Goal: Task Accomplishment & Management: Manage account settings

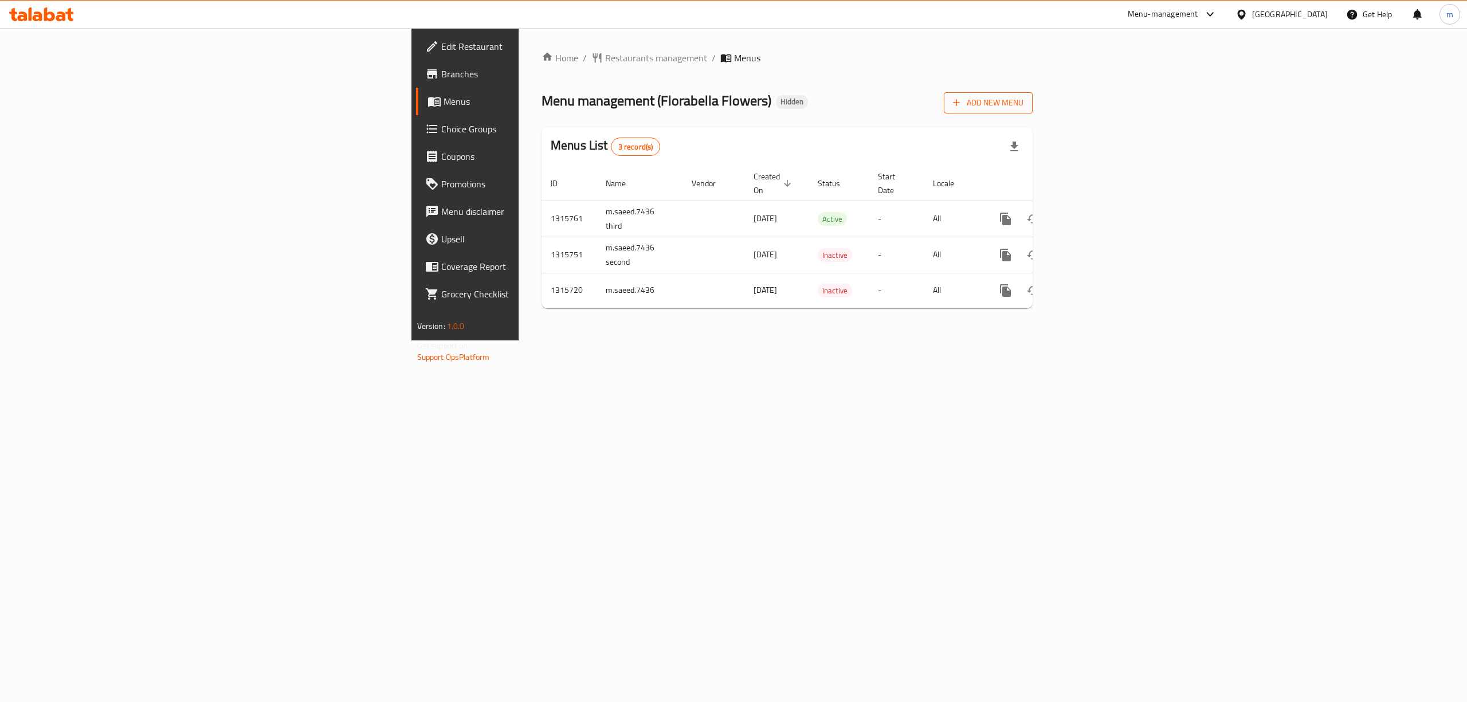
click at [1023, 104] on span "Add New Menu" at bounding box center [988, 103] width 70 height 14
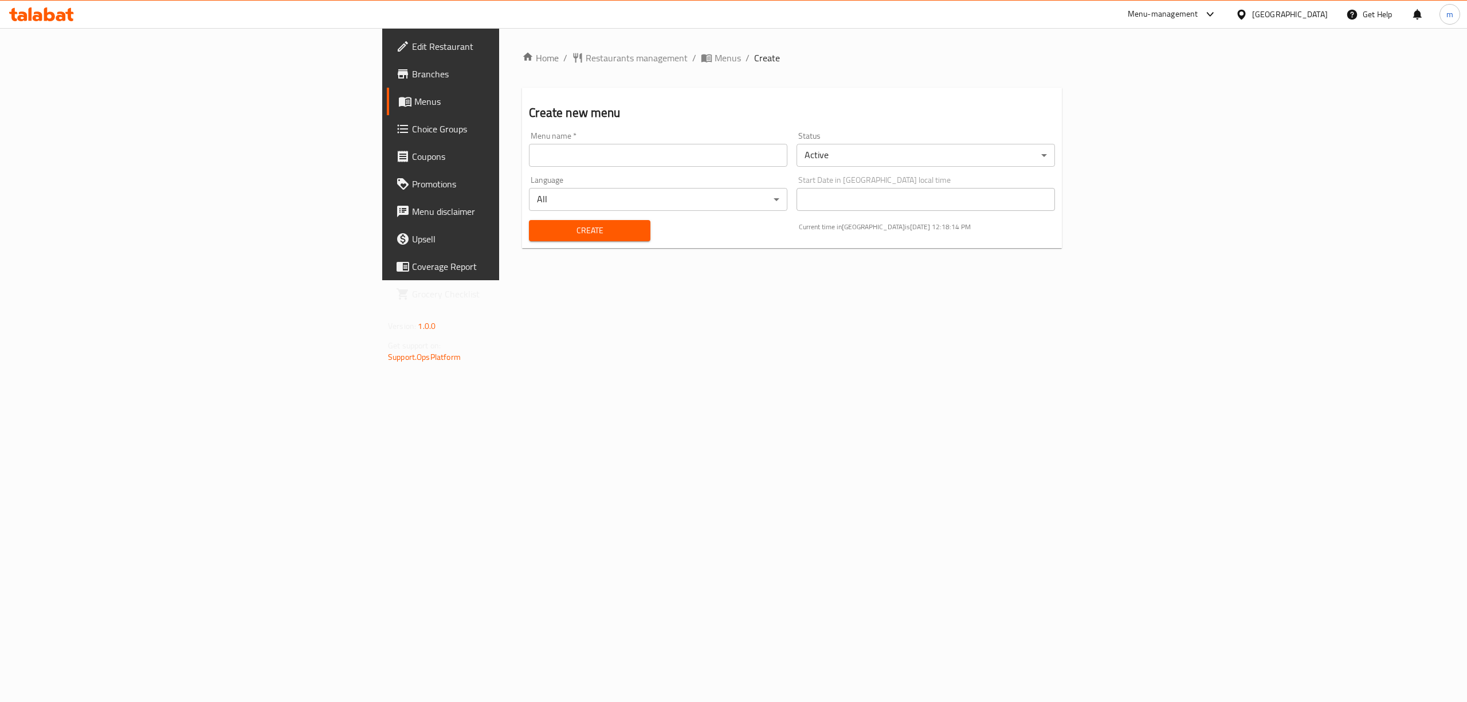
click at [529, 156] on input "text" at bounding box center [658, 155] width 258 height 23
click at [638, 163] on input "text" at bounding box center [658, 155] width 258 height 23
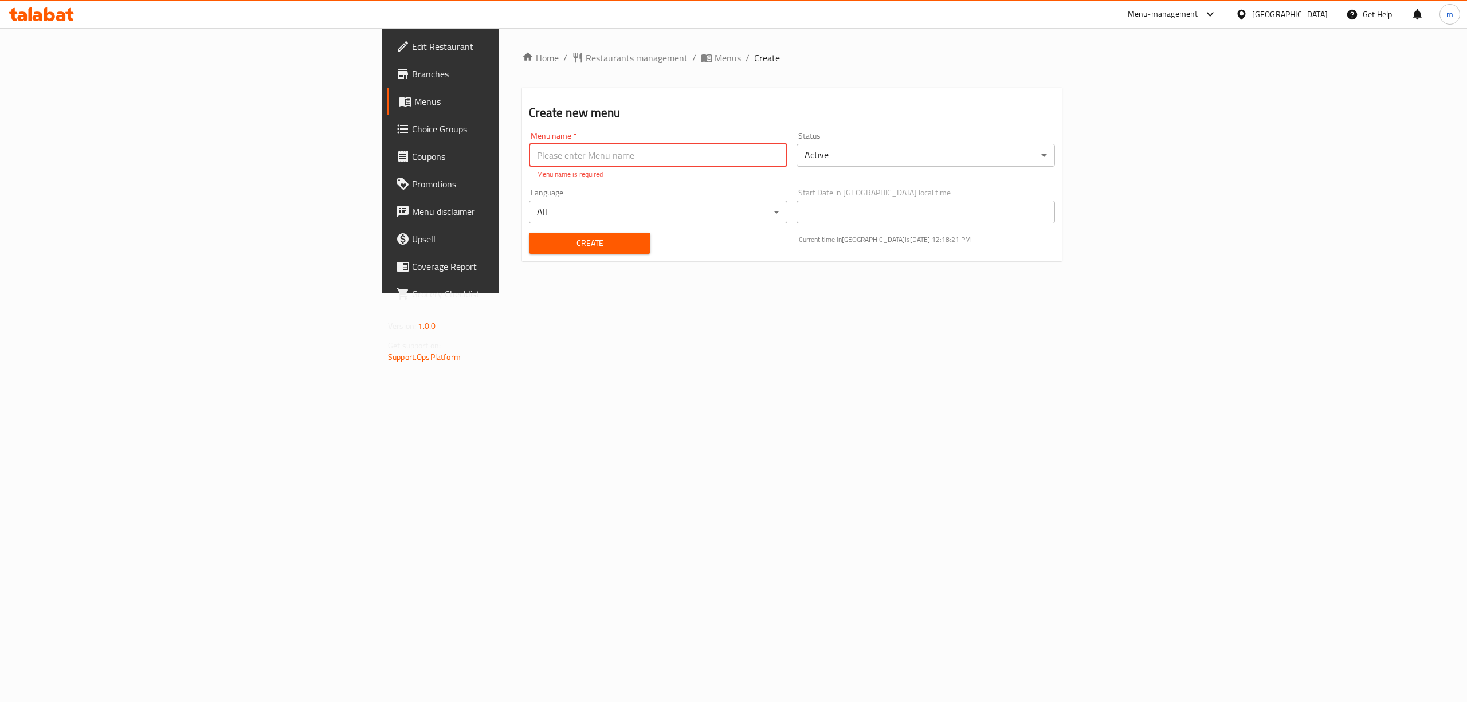
type input "a"
type input "[PERSON_NAME] [DATE]"
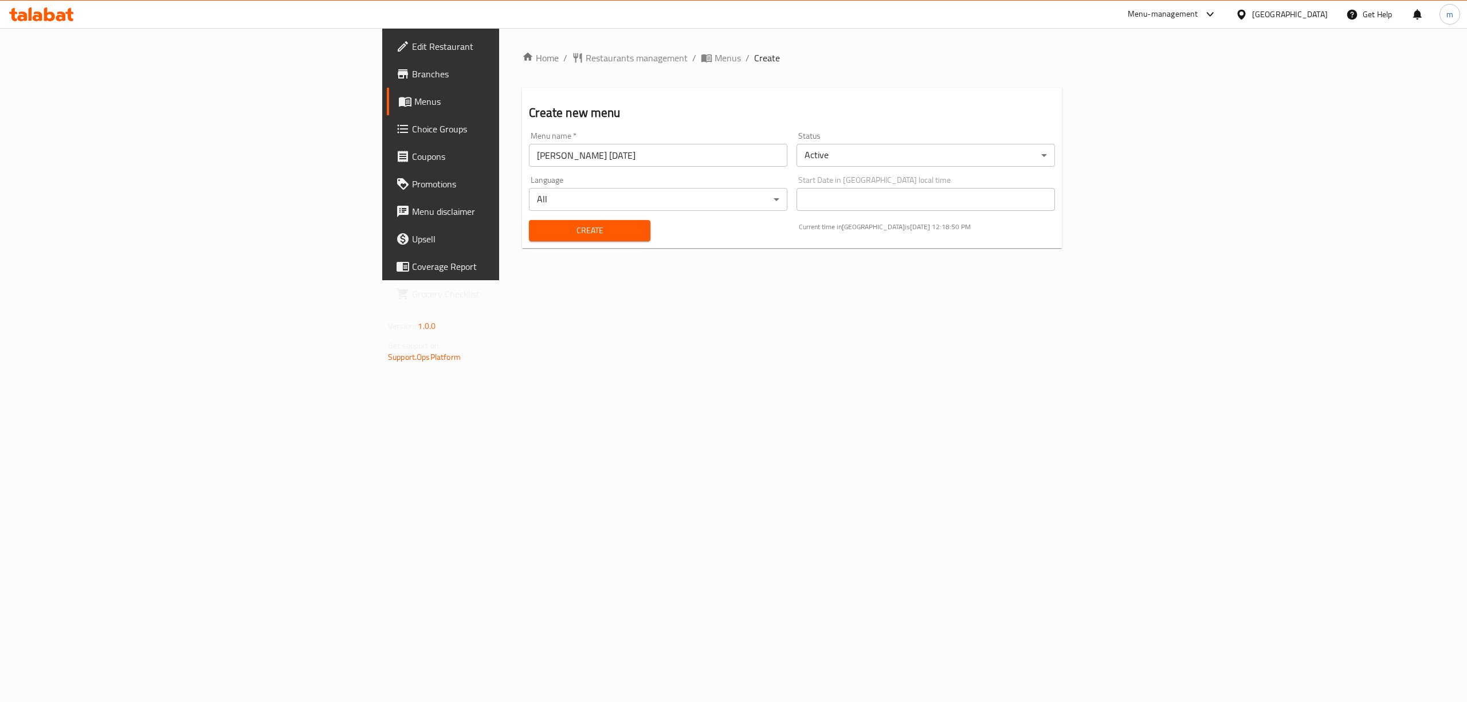
click at [942, 154] on body "​ Menu-management [GEOGRAPHIC_DATA] Get Help m Edit Restaurant Branches Menus C…" at bounding box center [733, 365] width 1467 height 674
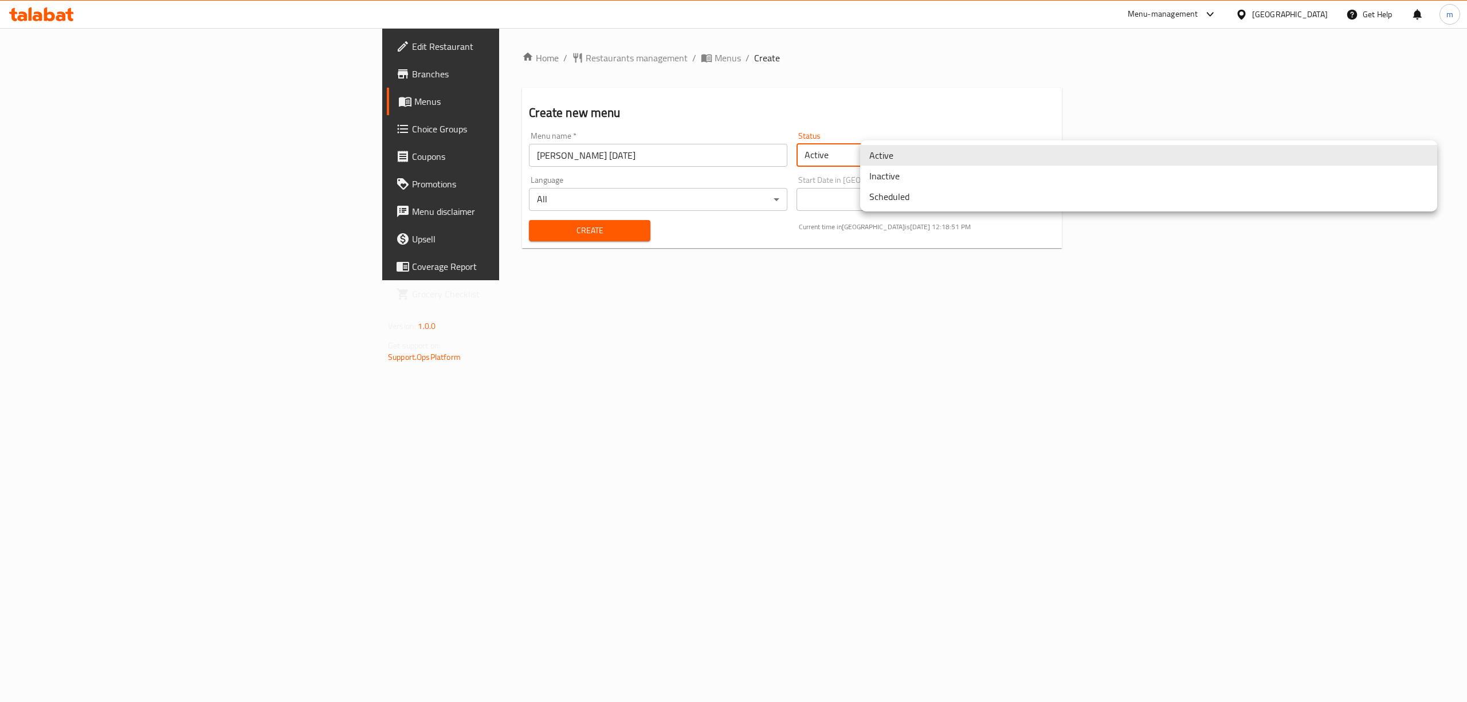
click at [942, 154] on li "Active" at bounding box center [1148, 155] width 577 height 21
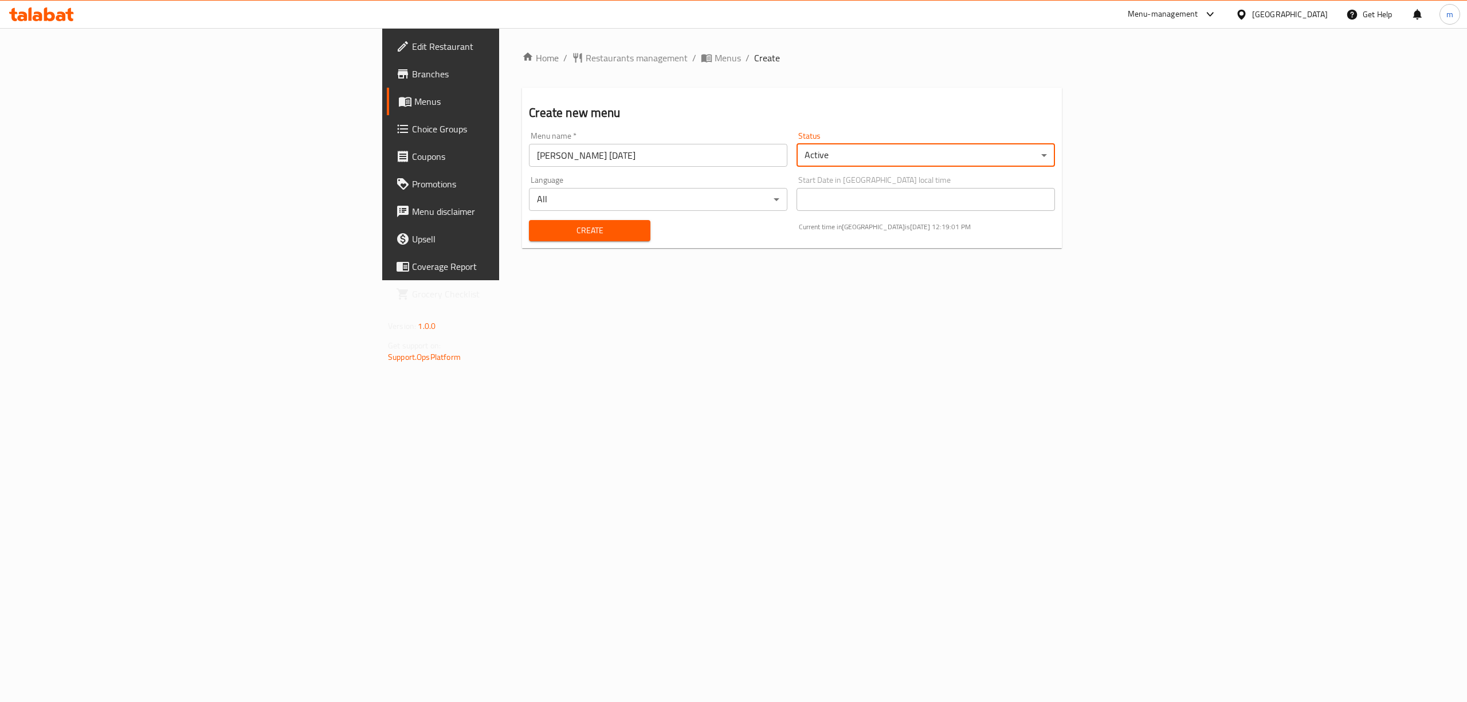
click at [538, 227] on span "Create" at bounding box center [589, 230] width 103 height 14
click at [414, 101] on span "Menus" at bounding box center [516, 102] width 204 height 14
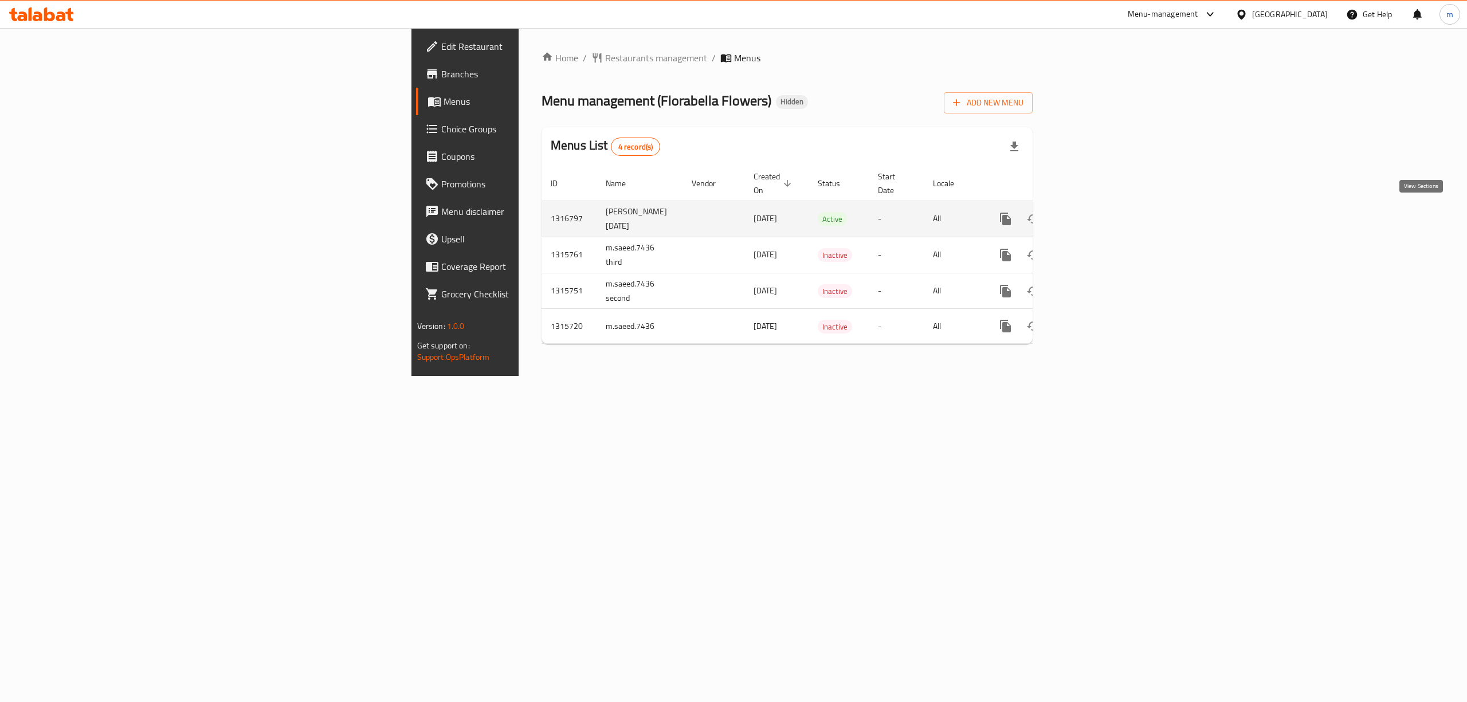
click at [1102, 218] on link "enhanced table" at bounding box center [1088, 219] width 28 height 28
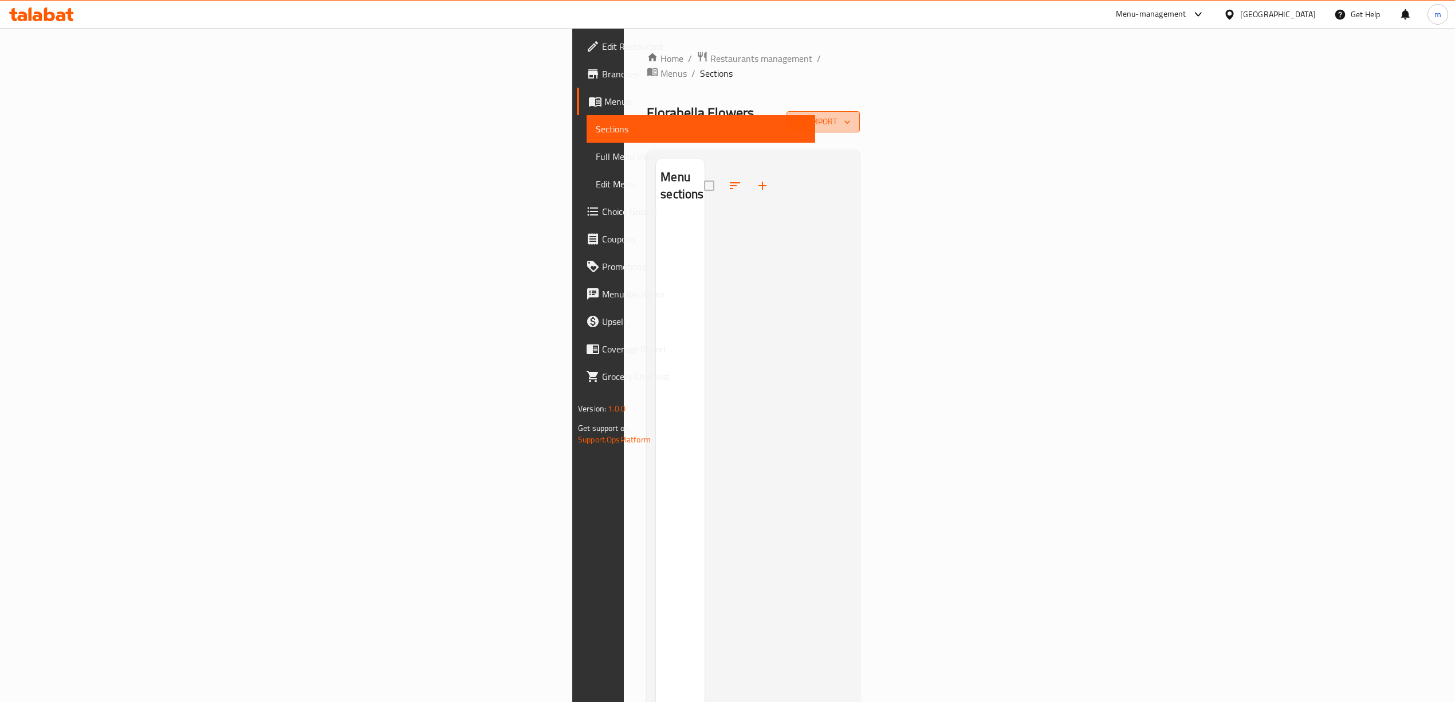
click at [851, 115] on span "import" at bounding box center [823, 122] width 55 height 14
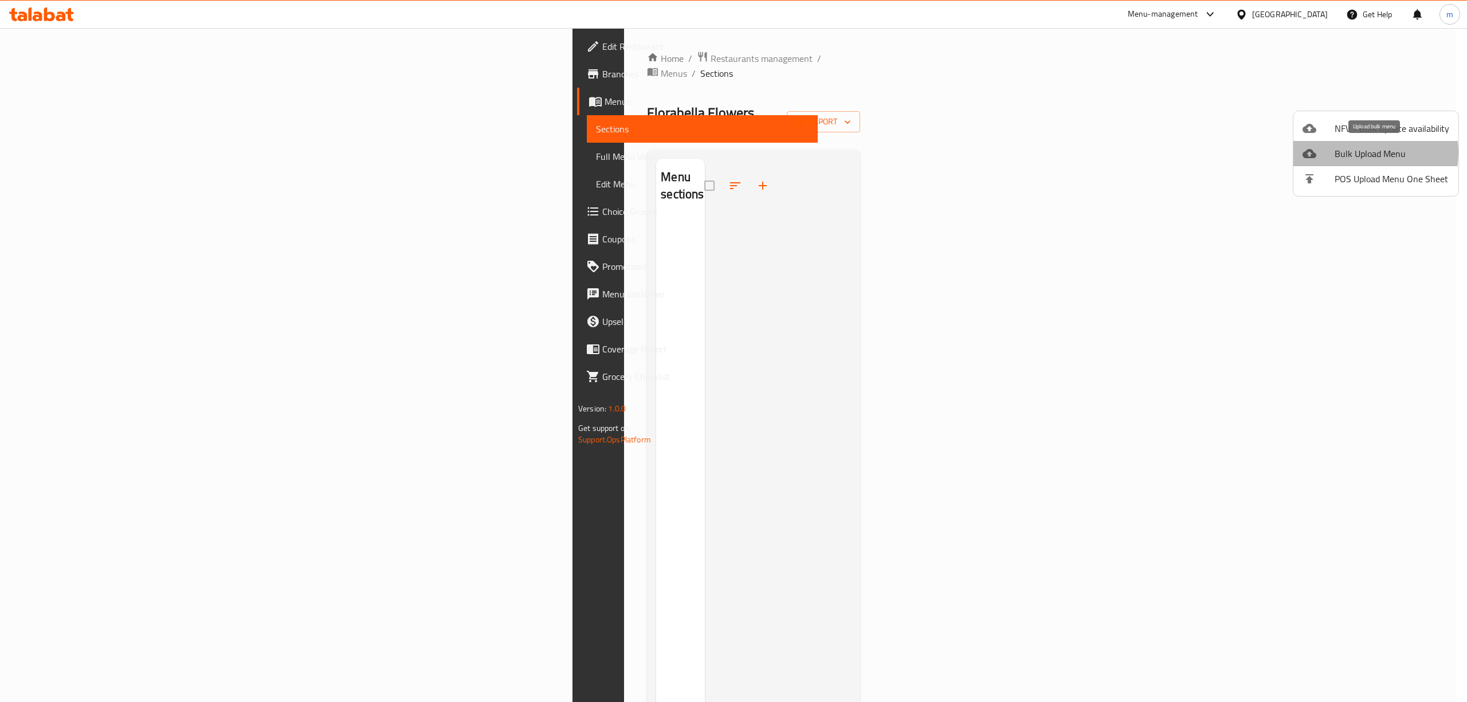
click at [1357, 152] on span "Bulk Upload Menu" at bounding box center [1392, 154] width 115 height 14
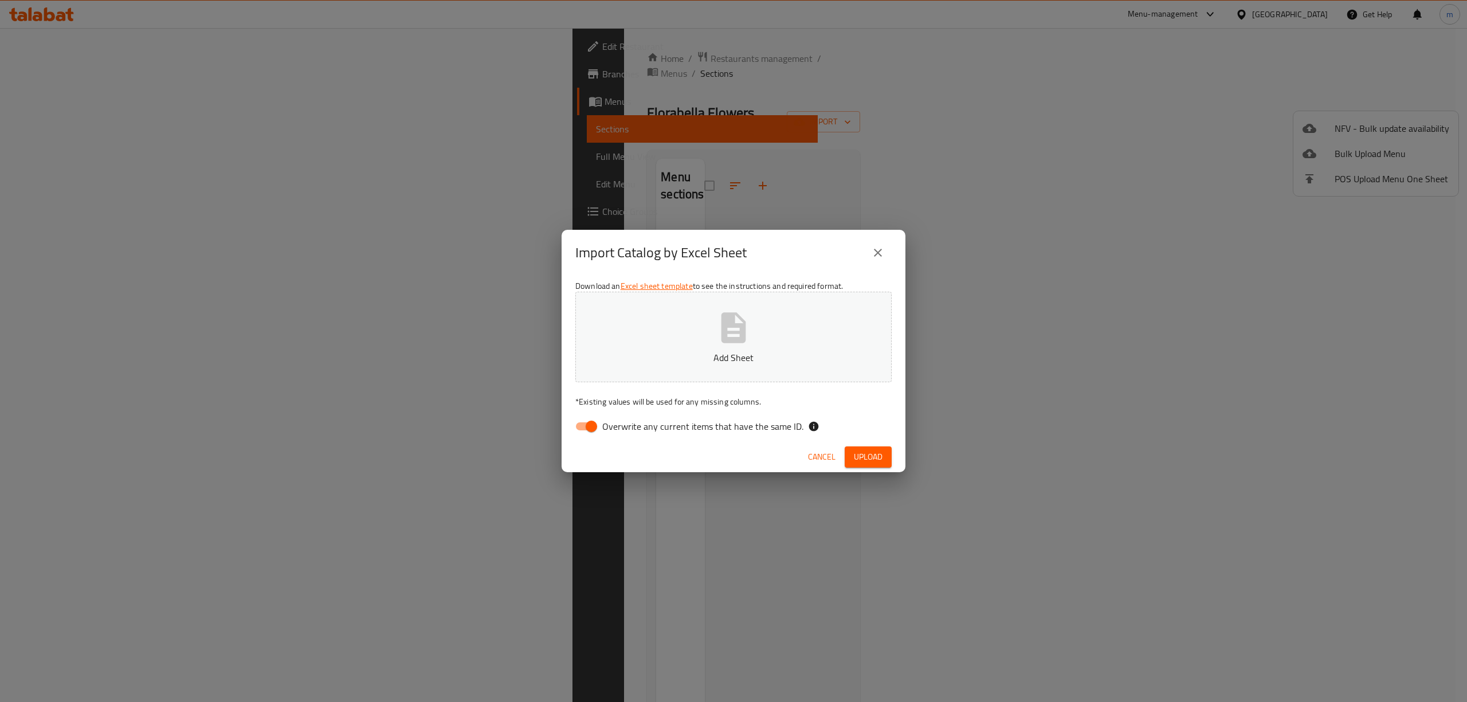
click at [587, 427] on input "Overwrite any current items that have the same ID." at bounding box center [591, 426] width 65 height 22
checkbox input "false"
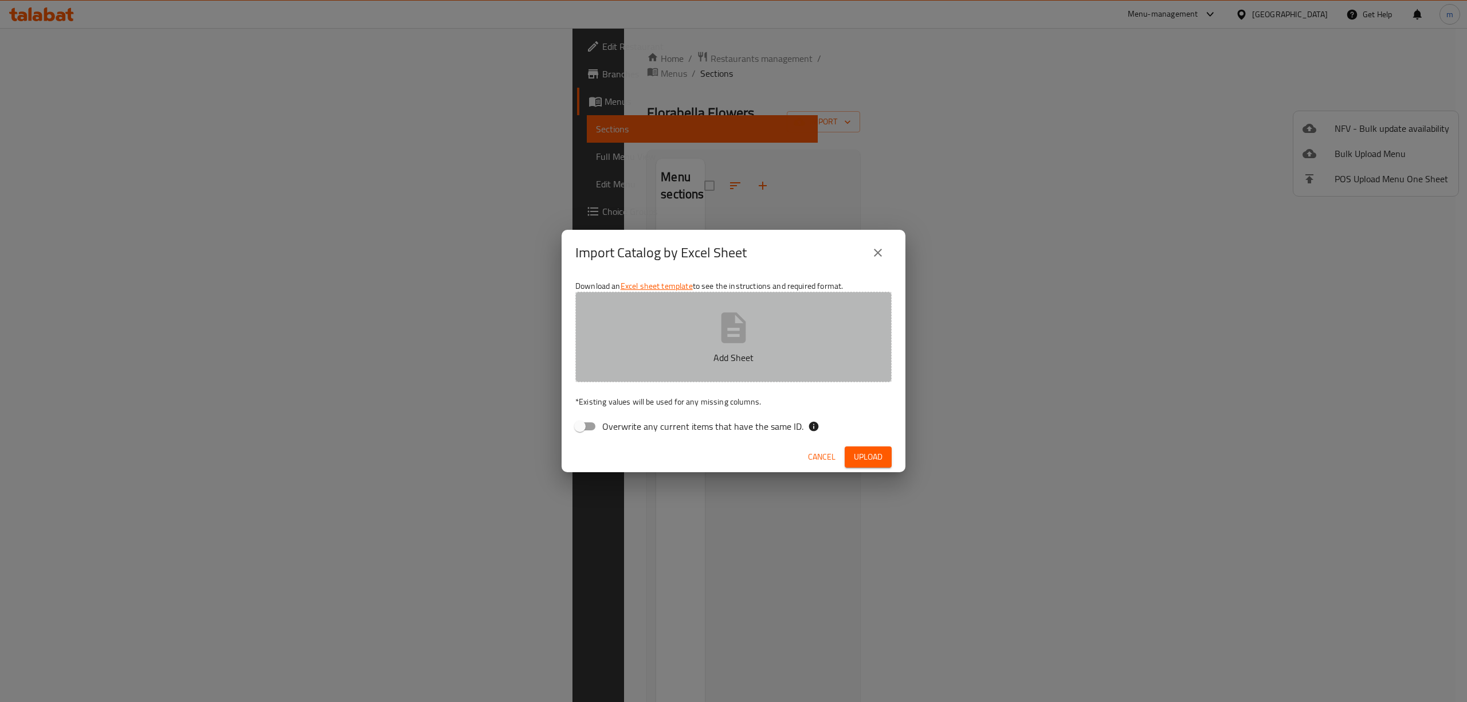
click at [662, 374] on button "Add Sheet" at bounding box center [733, 337] width 316 height 91
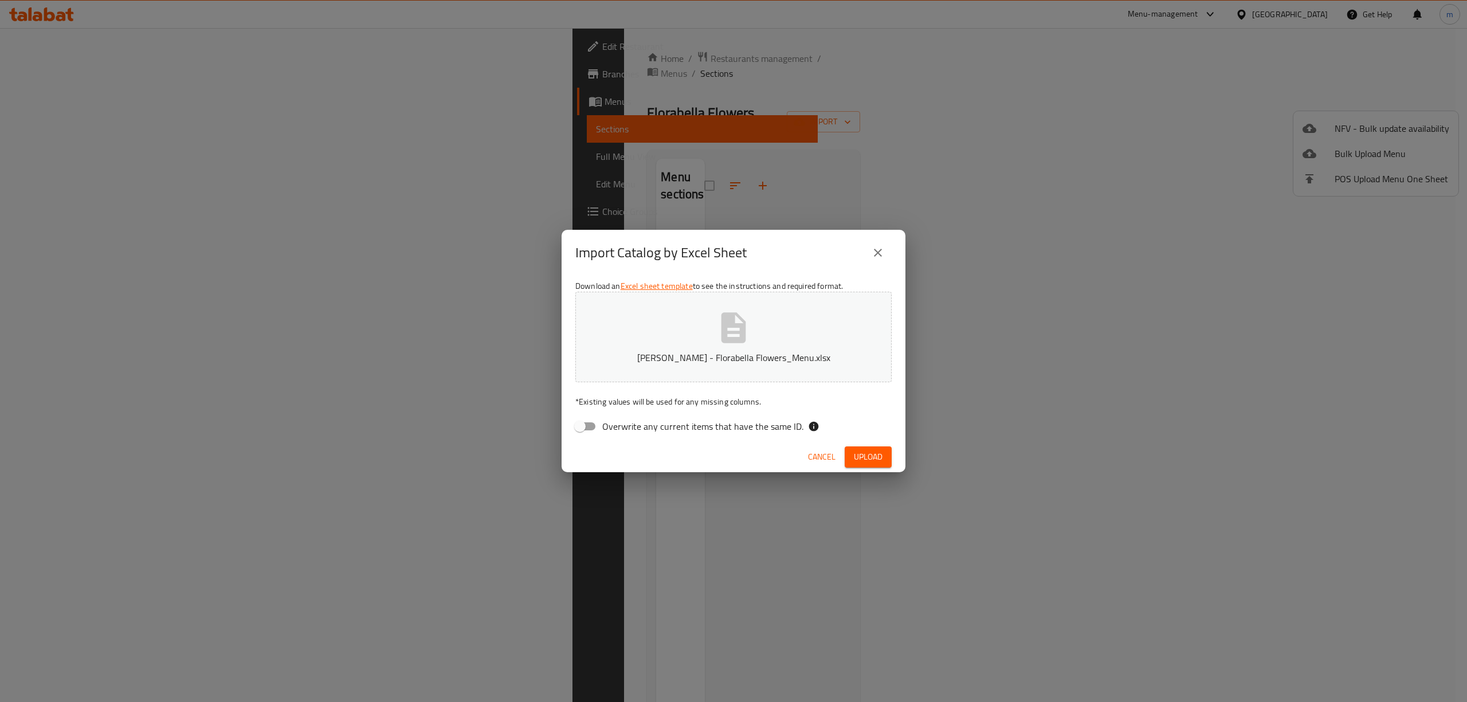
click at [878, 458] on span "Upload" at bounding box center [868, 457] width 29 height 14
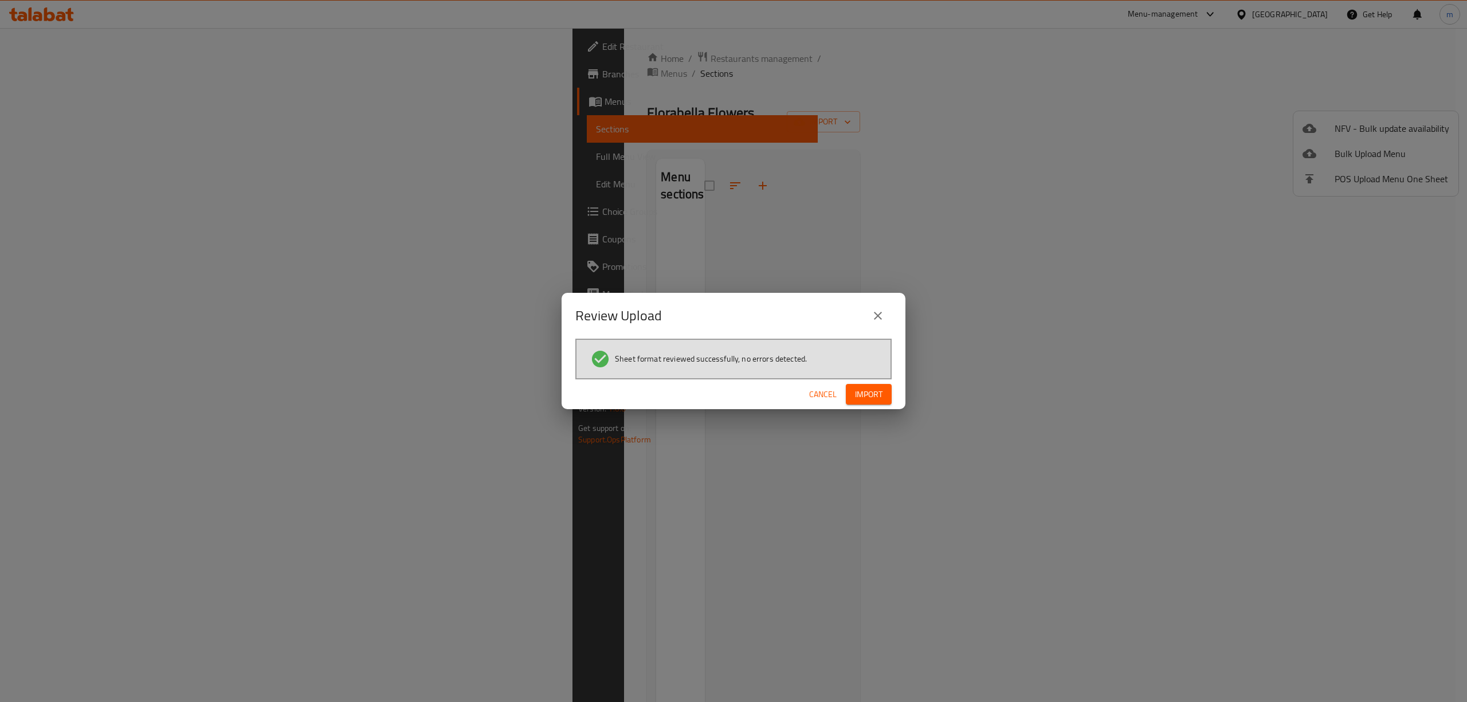
click at [878, 392] on span "Import" at bounding box center [869, 394] width 28 height 14
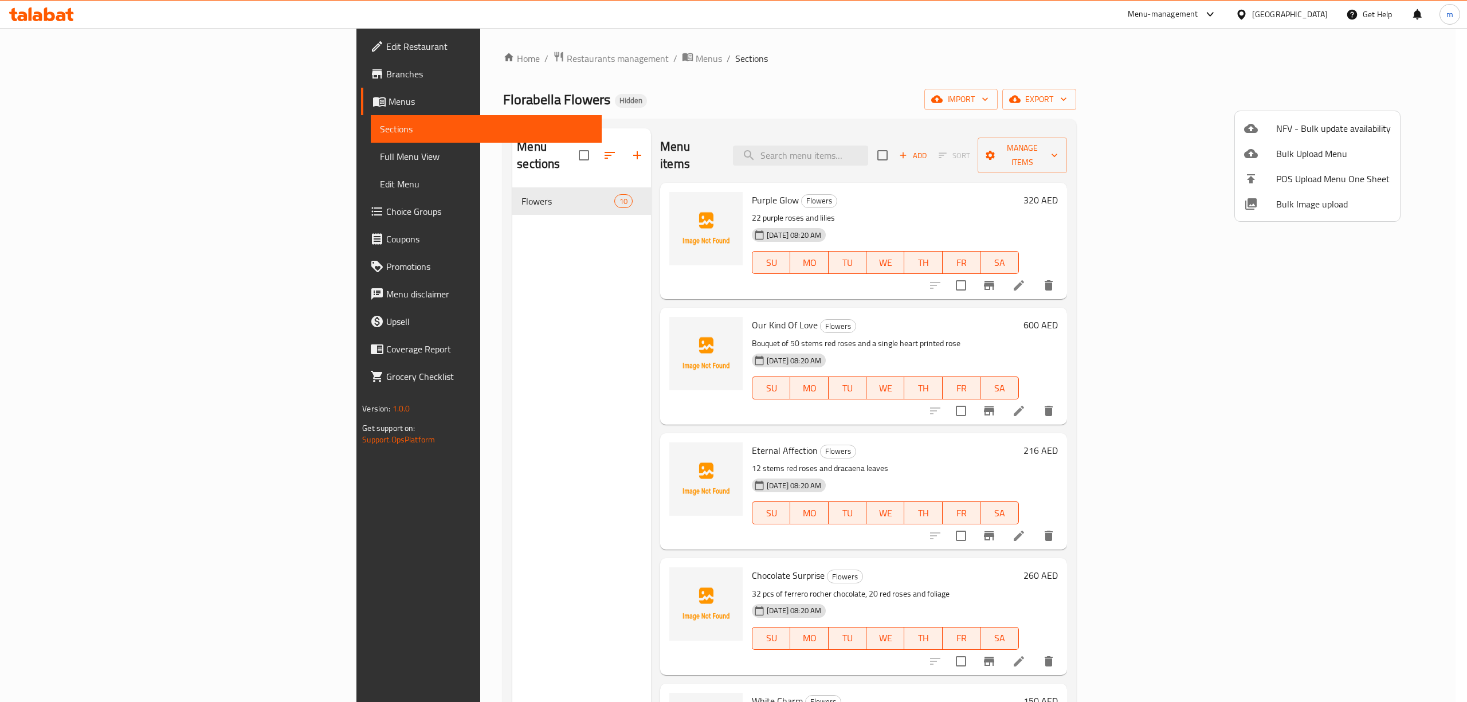
click at [536, 181] on div at bounding box center [733, 351] width 1467 height 702
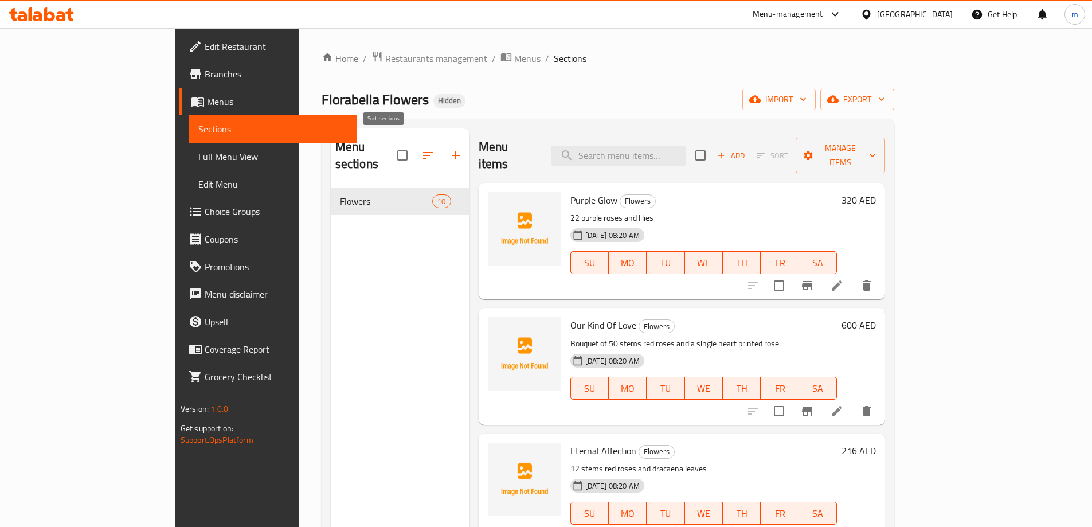
click at [421, 151] on icon "button" at bounding box center [428, 155] width 14 height 14
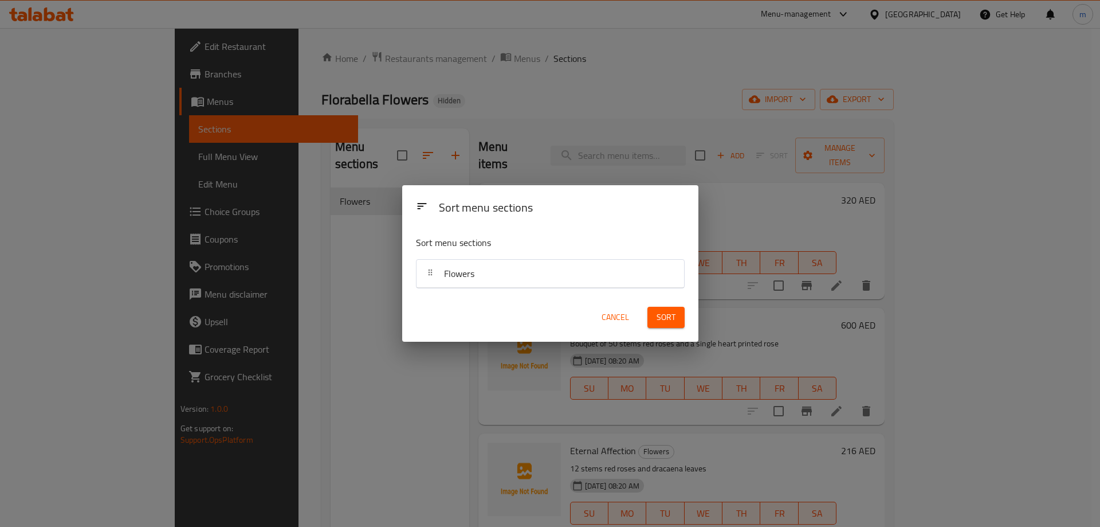
click at [350, 355] on div "Sort menu sections Sort menu sections Flowers Cancel Sort" at bounding box center [550, 263] width 1100 height 527
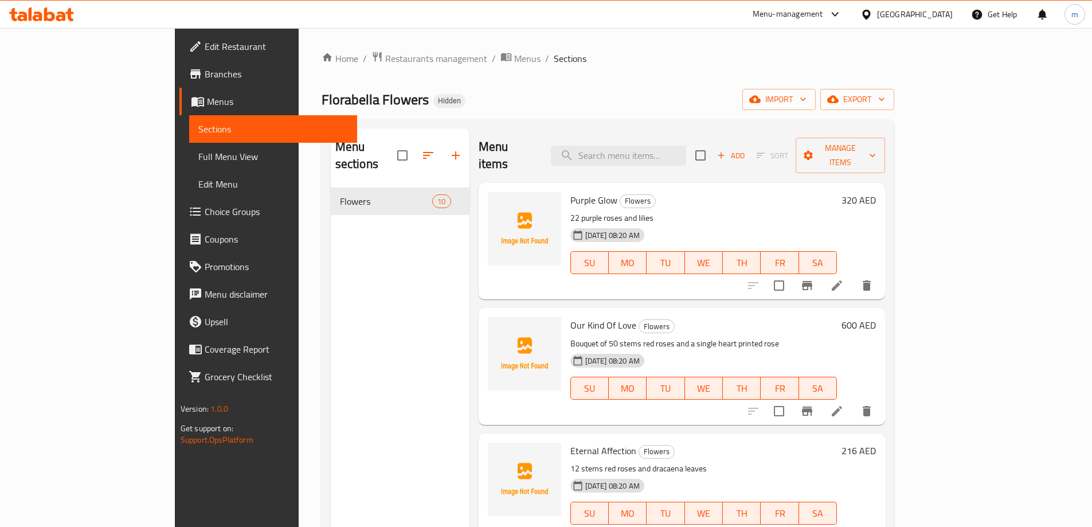
click at [353, 194] on span "Flowers" at bounding box center [386, 201] width 93 height 14
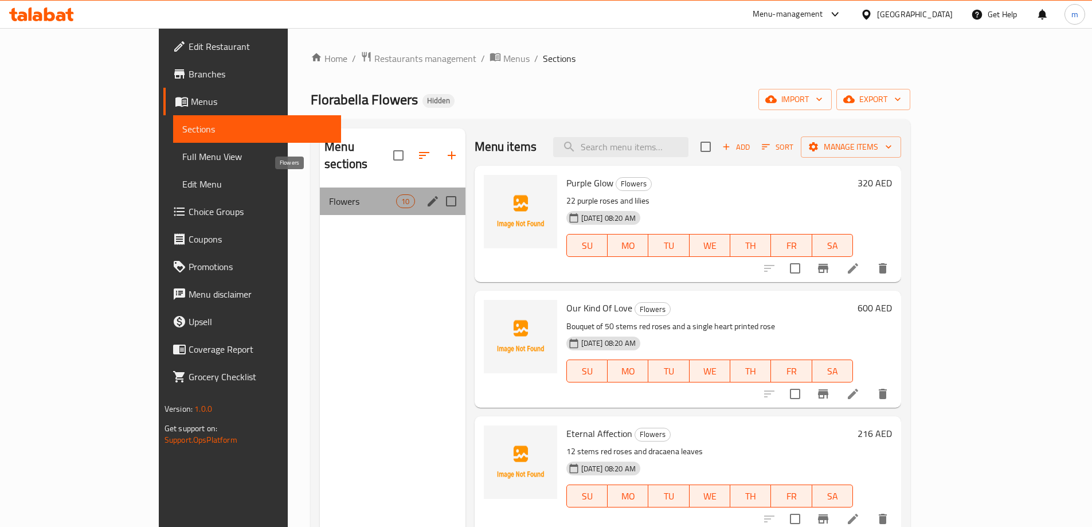
click at [329, 194] on span "Flowers" at bounding box center [362, 201] width 67 height 14
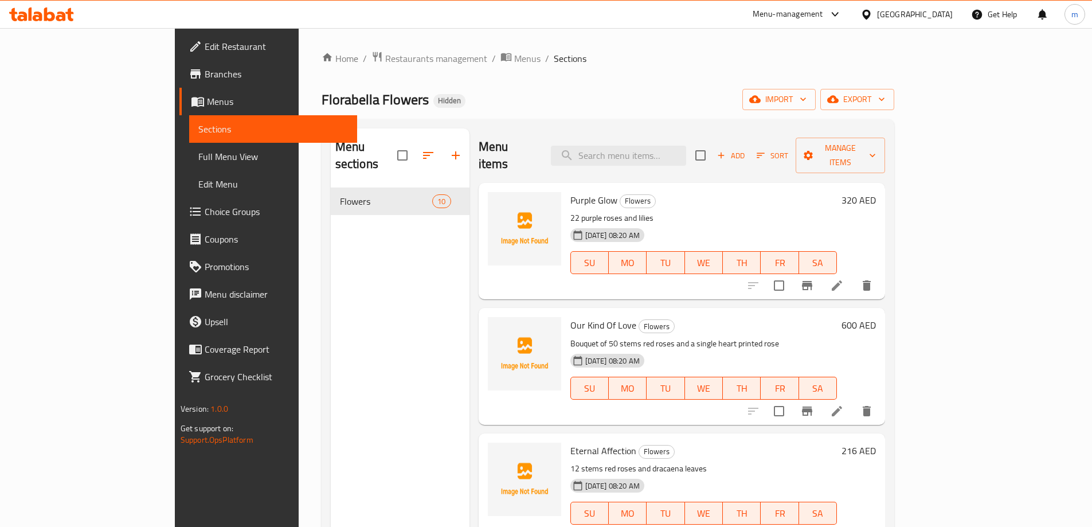
click at [337, 266] on div "Menu sections Flowers 10" at bounding box center [400, 391] width 139 height 527
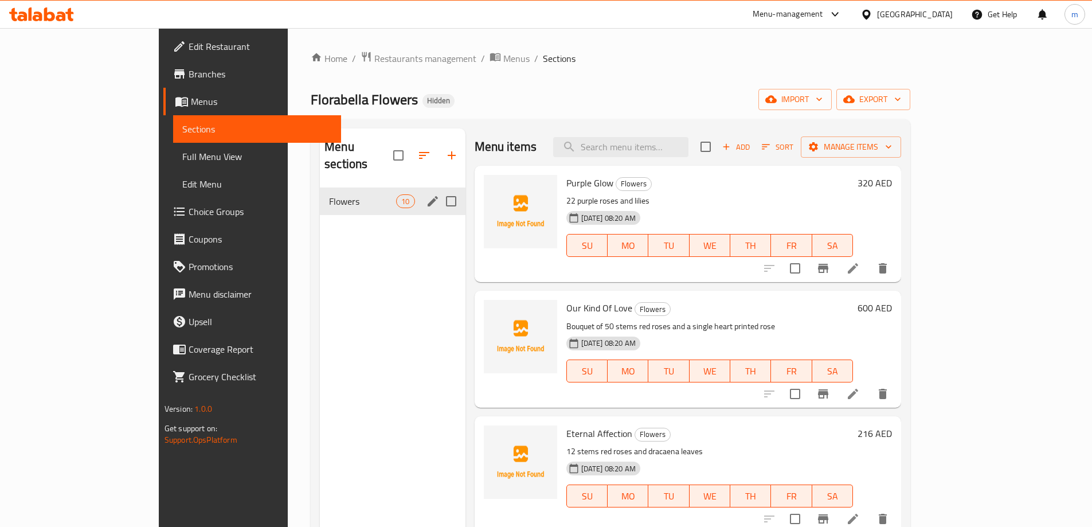
click at [439, 194] on input "Menu sections" at bounding box center [451, 201] width 24 height 24
checkbox input "true"
click at [439, 189] on input "Menu sections" at bounding box center [451, 201] width 24 height 24
checkbox input "false"
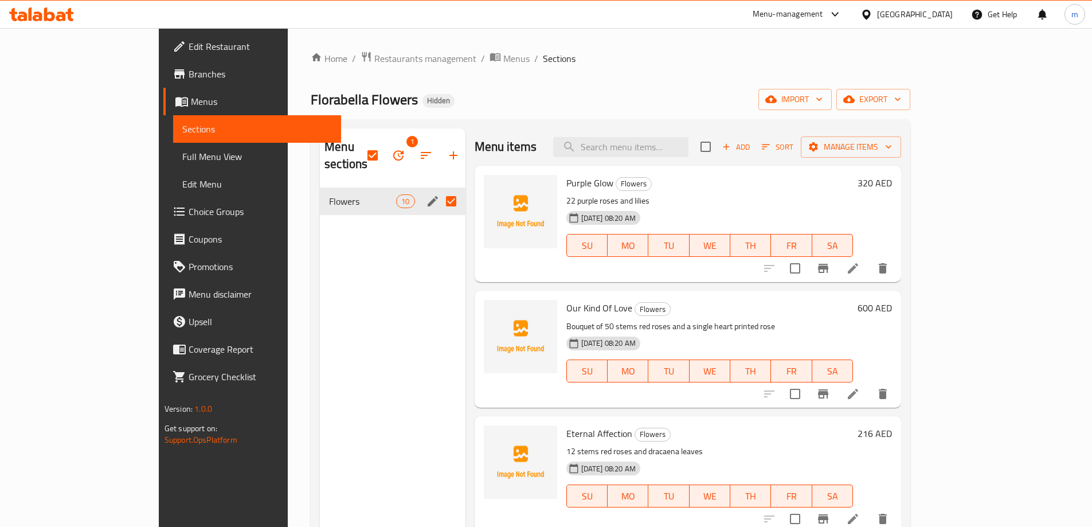
checkbox input "false"
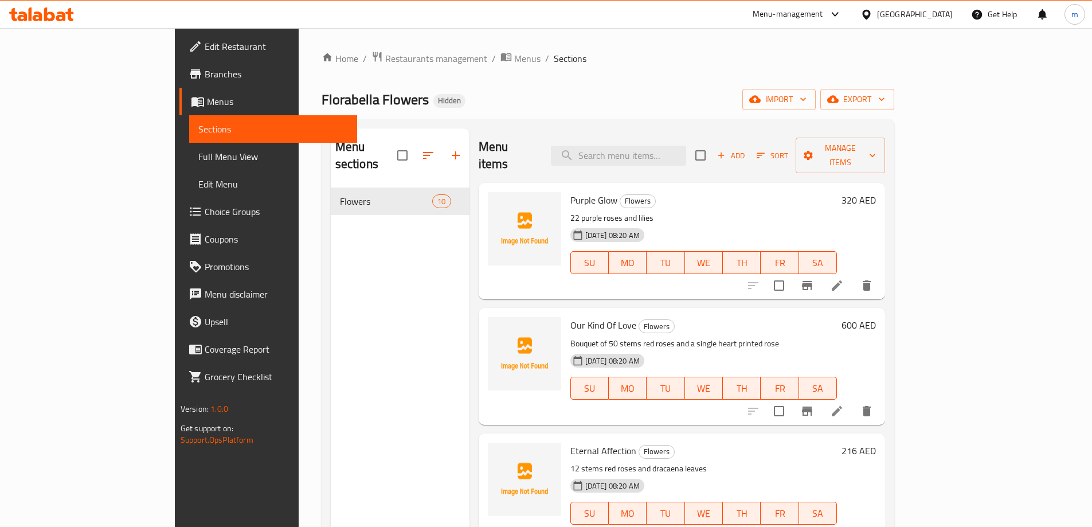
click at [374, 280] on div "Menu sections Flowers 10" at bounding box center [400, 391] width 139 height 527
click at [189, 165] on link "Full Menu View" at bounding box center [273, 157] width 168 height 28
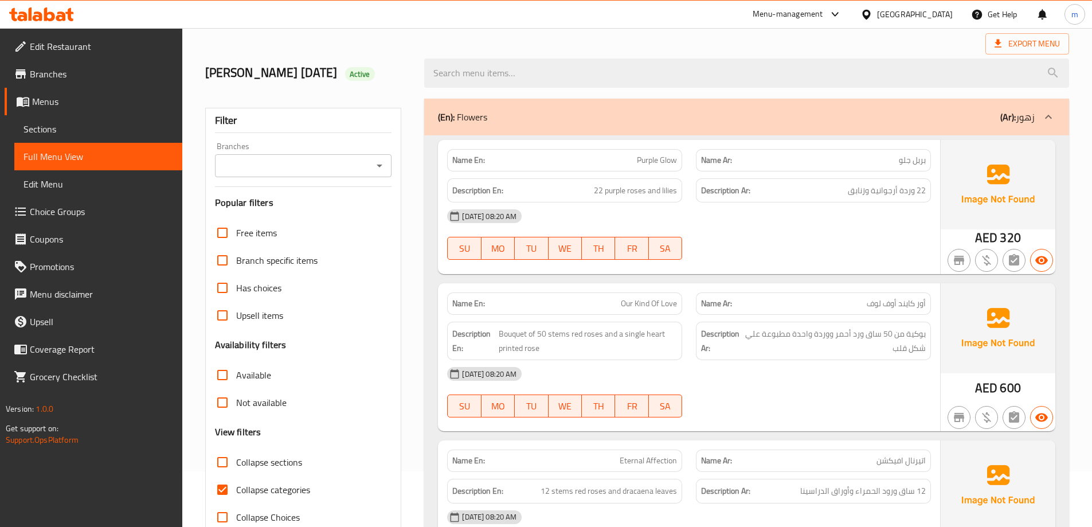
scroll to position [286, 0]
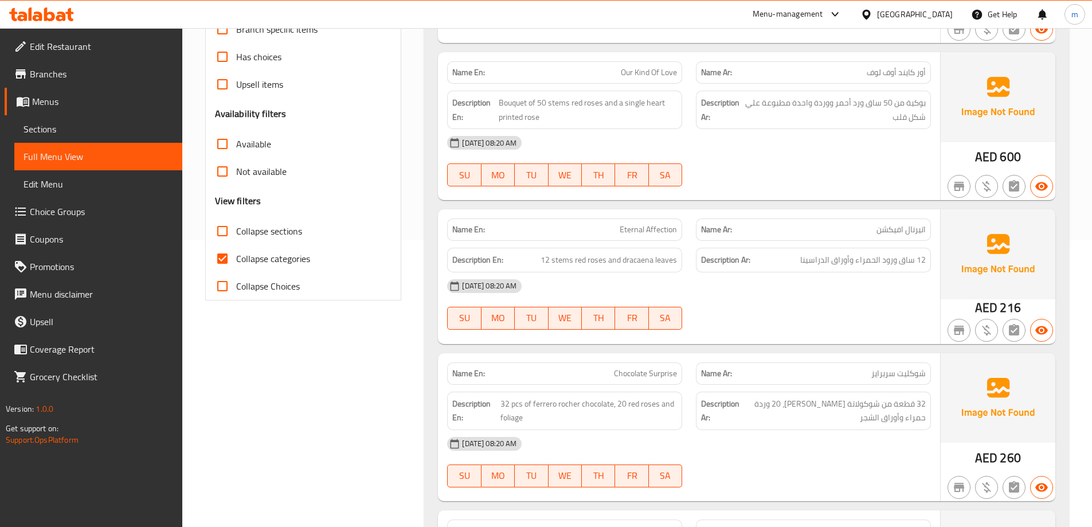
click at [275, 254] on span "Collapse categories" at bounding box center [273, 259] width 74 height 14
click at [236, 254] on input "Collapse categories" at bounding box center [223, 259] width 28 height 28
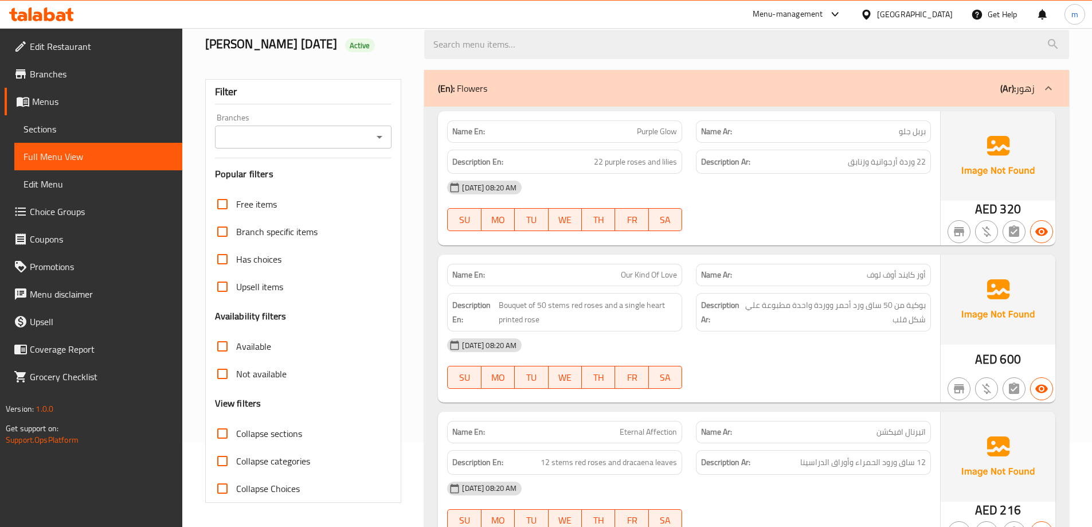
scroll to position [0, 0]
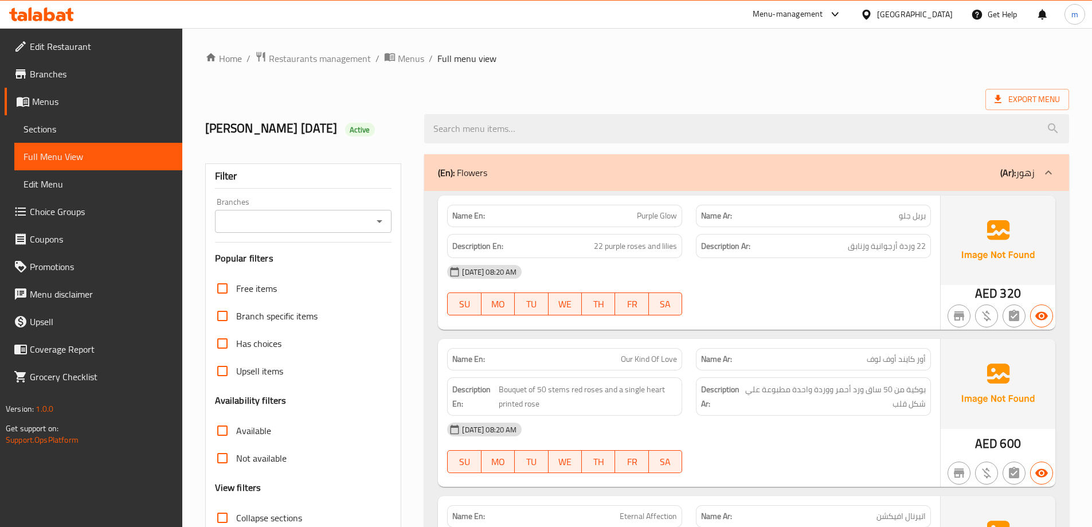
click at [375, 133] on span "Active" at bounding box center [360, 129] width 30 height 11
copy span "Active"
click at [418, 97] on div "Export Menu" at bounding box center [637, 99] width 864 height 21
click at [375, 128] on span "Active" at bounding box center [360, 129] width 30 height 11
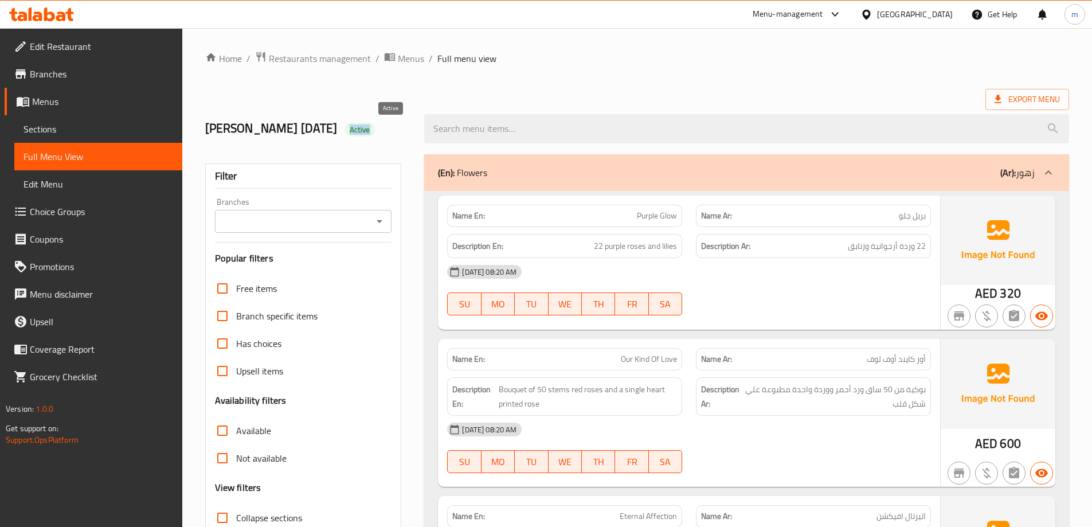
click at [375, 128] on span "Active" at bounding box center [360, 129] width 30 height 11
copy div "Active"
click at [526, 95] on div "Export Menu" at bounding box center [637, 99] width 864 height 21
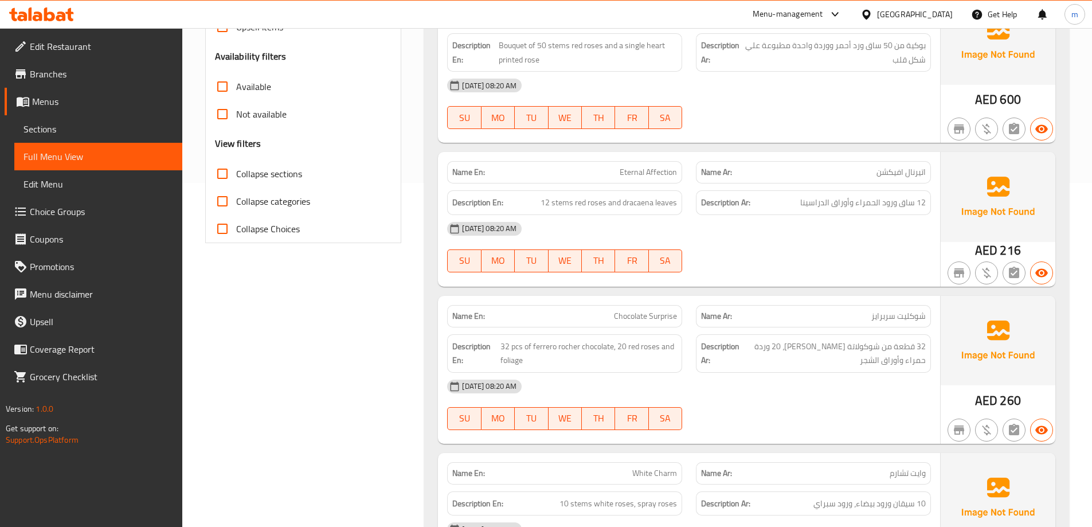
click at [297, 208] on span "Collapse categories" at bounding box center [273, 201] width 74 height 14
click at [236, 208] on input "Collapse categories" at bounding box center [223, 201] width 28 height 28
click at [297, 208] on span "Collapse categories" at bounding box center [273, 201] width 74 height 14
click at [236, 208] on input "Collapse categories" at bounding box center [223, 201] width 28 height 28
checkbox input "false"
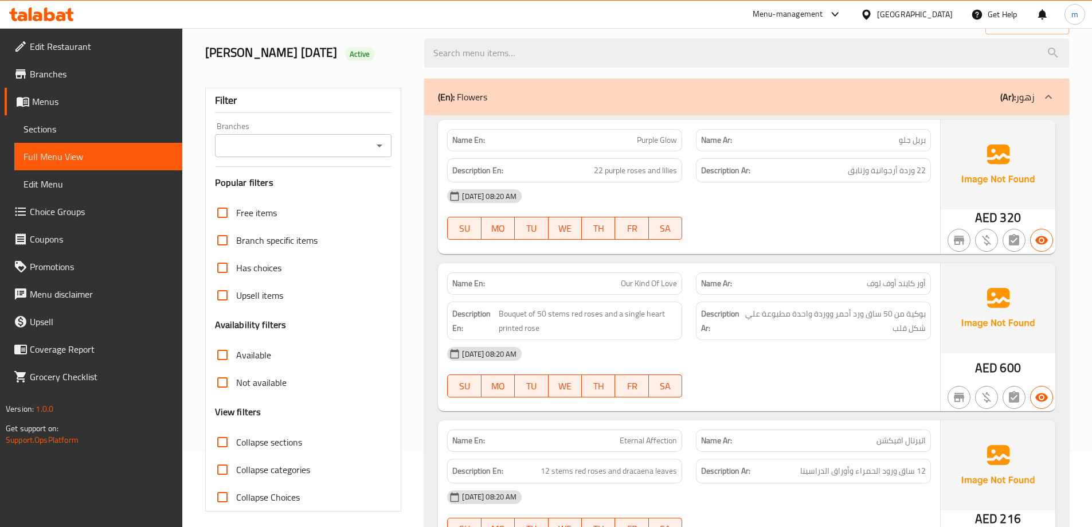
scroll to position [0, 0]
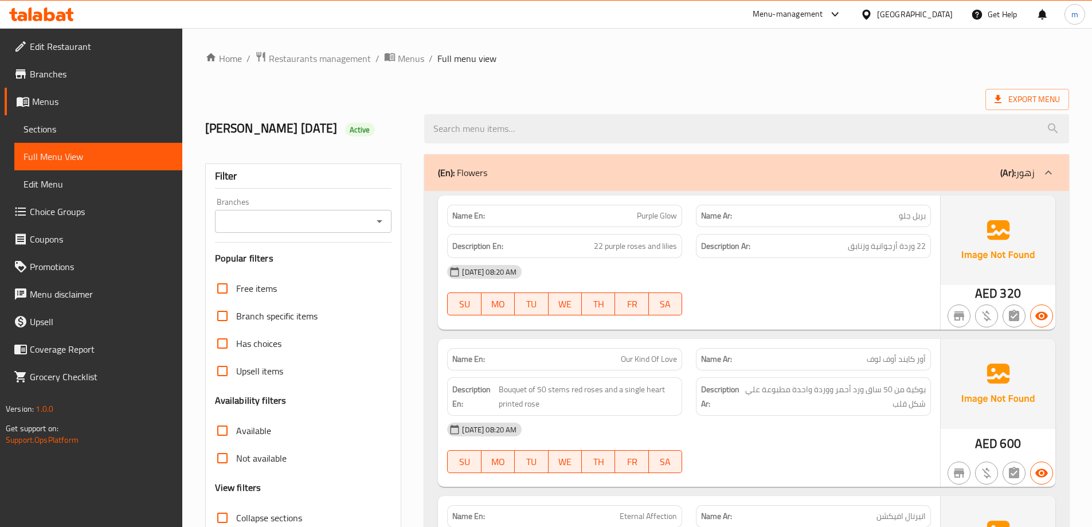
click at [420, 136] on div at bounding box center [746, 128] width 658 height 43
click at [327, 208] on div "Branches Branches" at bounding box center [303, 215] width 177 height 35
click at [326, 218] on input "Branches" at bounding box center [293, 221] width 151 height 16
click at [330, 222] on input "Branches" at bounding box center [293, 221] width 151 height 16
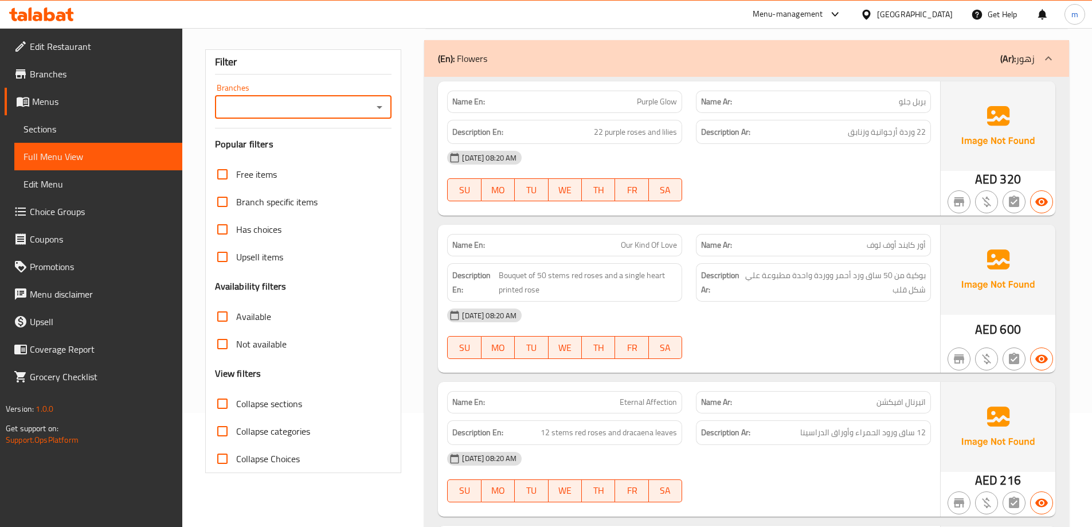
scroll to position [115, 0]
click at [1050, 53] on icon at bounding box center [1048, 58] width 14 height 14
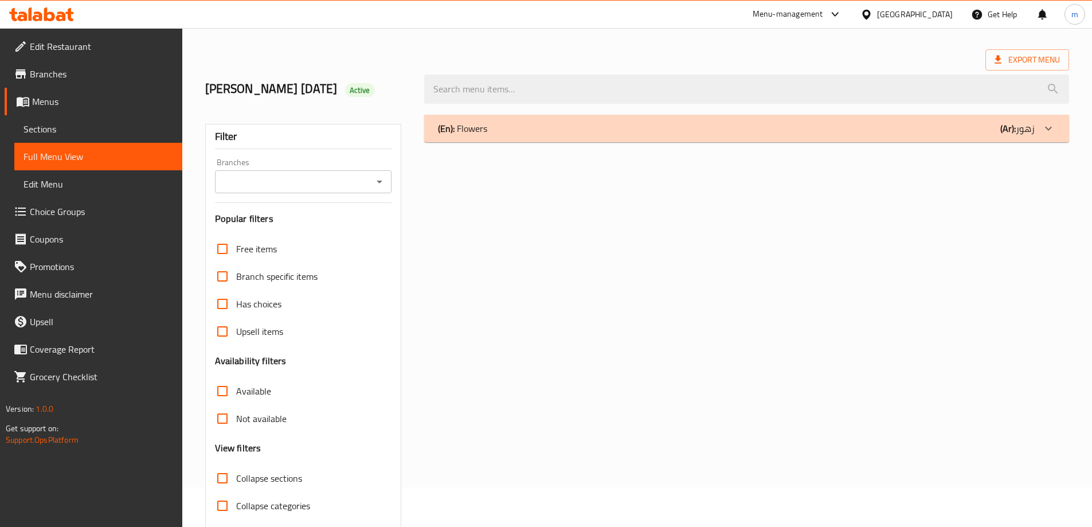
scroll to position [0, 0]
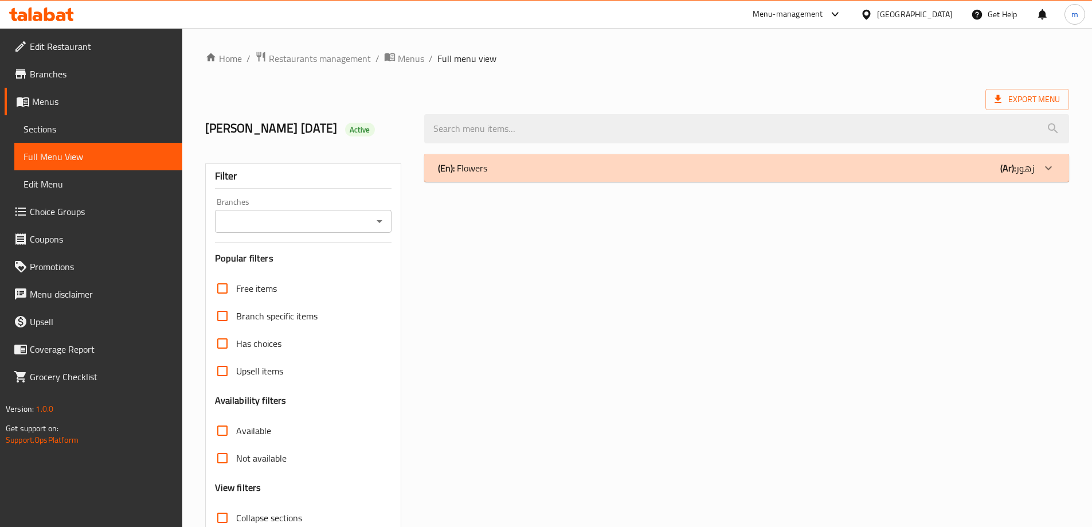
click at [1053, 163] on icon at bounding box center [1048, 168] width 14 height 14
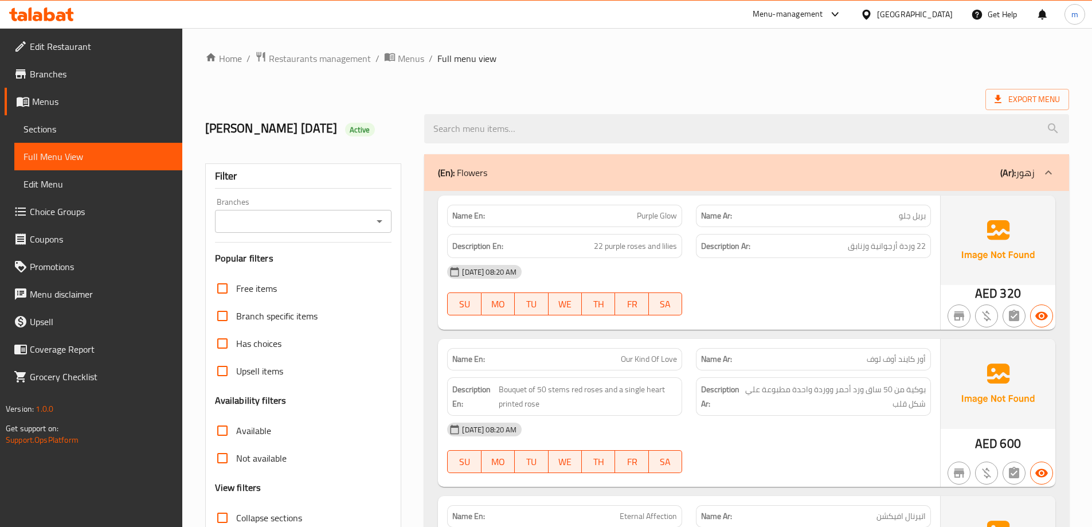
scroll to position [344, 0]
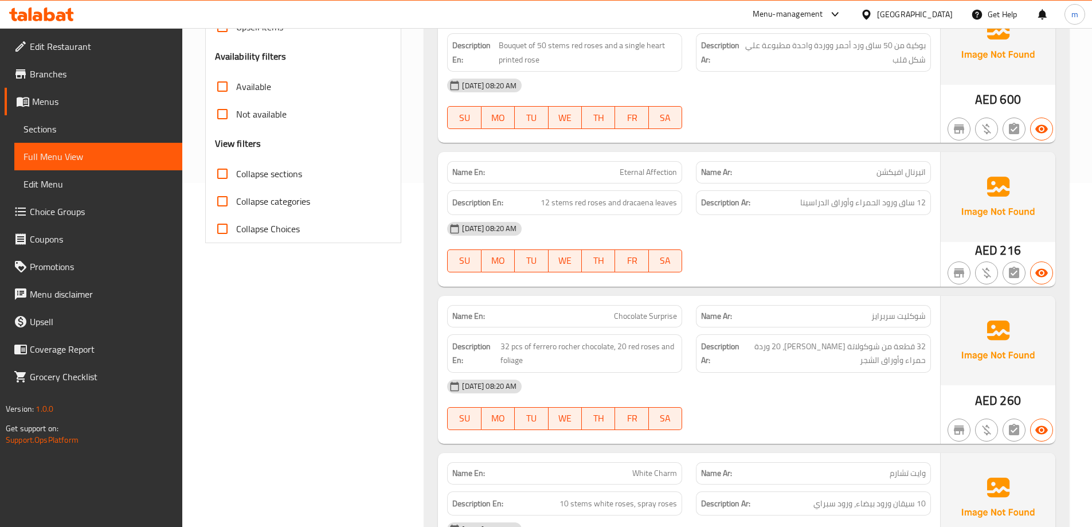
click at [712, 345] on strong "Description Ar:" at bounding box center [720, 353] width 38 height 28
click at [744, 382] on div "[DATE] 08:20 AM" at bounding box center [688, 386] width 497 height 28
click at [666, 348] on span "32 pcs of ferrero rocher chocolate, 20 red roses and foliage" at bounding box center [588, 353] width 176 height 28
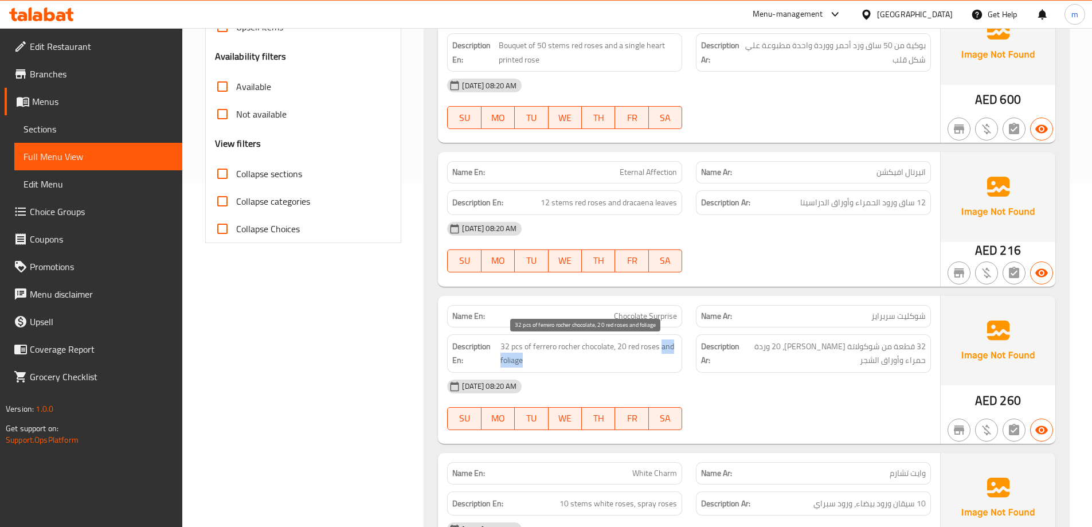
drag, startPoint x: 666, startPoint y: 348, endPoint x: 660, endPoint y: 355, distance: 10.1
click at [660, 355] on span "32 pcs of ferrero rocher chocolate, 20 red roses and foliage" at bounding box center [588, 353] width 176 height 28
copy span "and foliage"
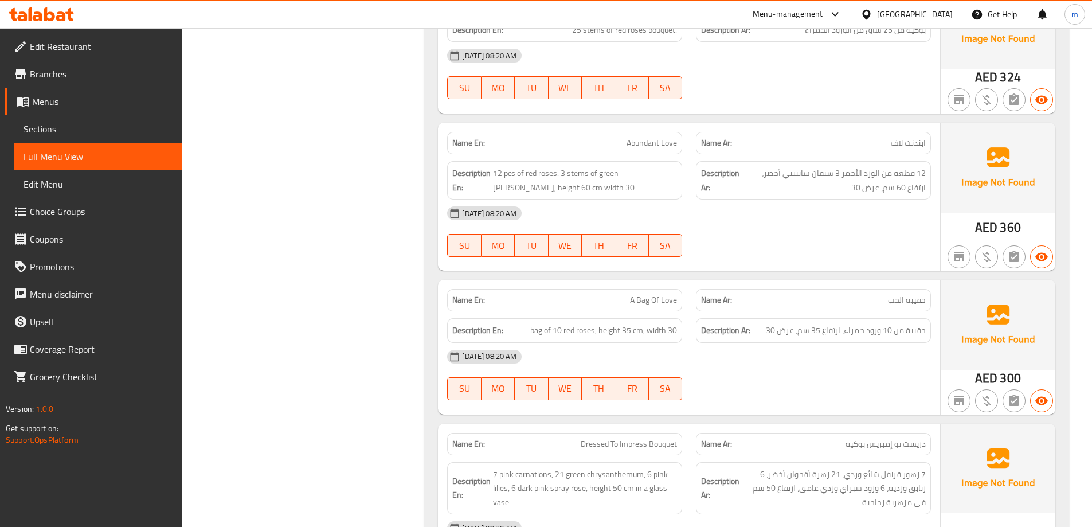
scroll to position [859, 0]
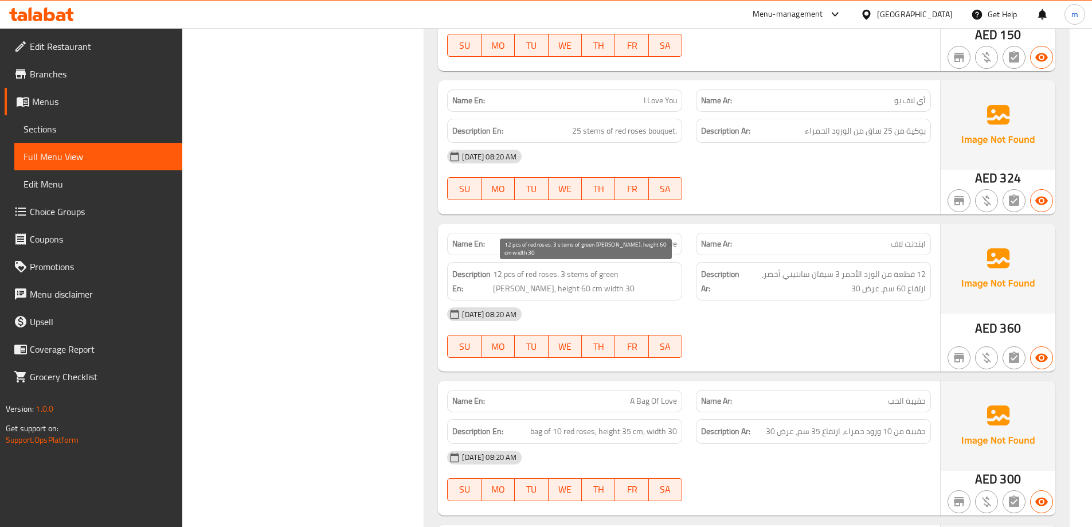
click at [606, 276] on span "12 pcs of red roses. 3 stems of green [PERSON_NAME], height 60 cm width 30" at bounding box center [585, 281] width 184 height 28
click at [565, 274] on span "12 pcs of red roses. 3 stems of green [PERSON_NAME], height 60 cm width 30" at bounding box center [585, 281] width 184 height 28
drag, startPoint x: 565, startPoint y: 274, endPoint x: 610, endPoint y: 273, distance: 45.3
click at [610, 273] on span "12 pcs of red roses. 3 stems of green [PERSON_NAME], height 60 cm width 30" at bounding box center [585, 281] width 184 height 28
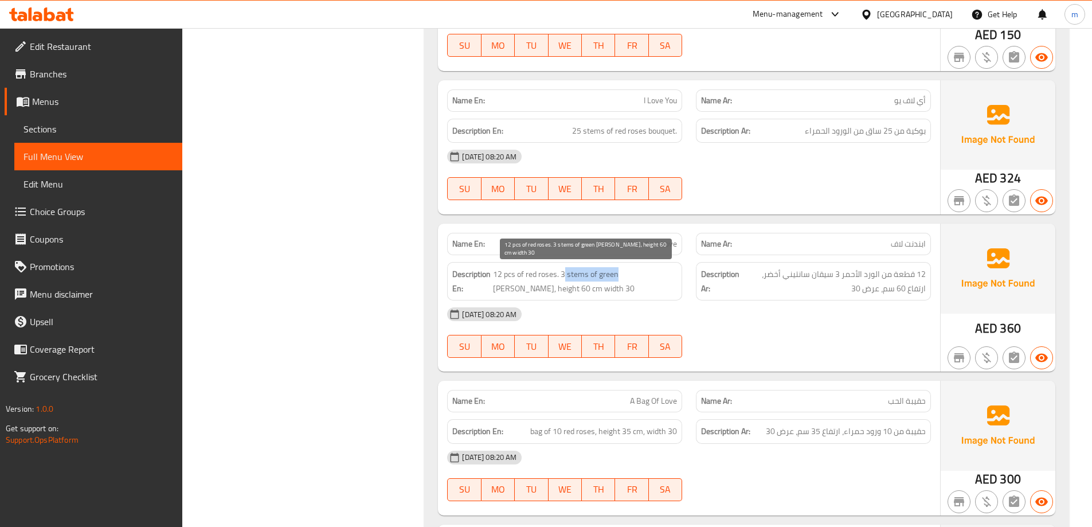
click at [579, 271] on span "12 pcs of red roses. 3 stems of green [PERSON_NAME], height 60 cm width 30" at bounding box center [585, 281] width 184 height 28
drag, startPoint x: 579, startPoint y: 271, endPoint x: 627, endPoint y: 277, distance: 48.5
click at [627, 277] on span "12 pcs of red roses. 3 stems of green [PERSON_NAME], height 60 cm width 30" at bounding box center [585, 281] width 184 height 28
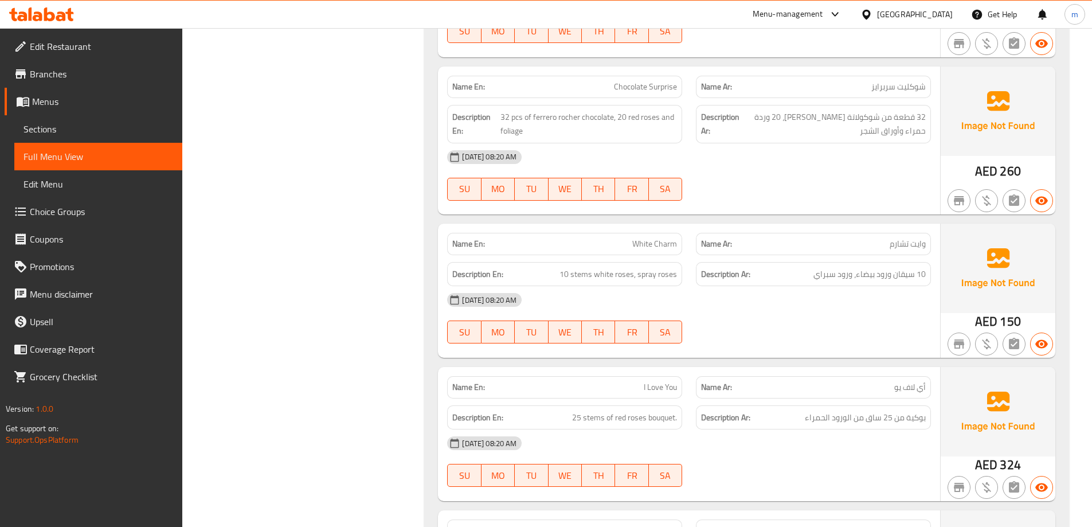
click at [379, 217] on div "Filter Branches Branches Popular filters Free items Branch specific items Has c…" at bounding box center [307, 360] width 219 height 1572
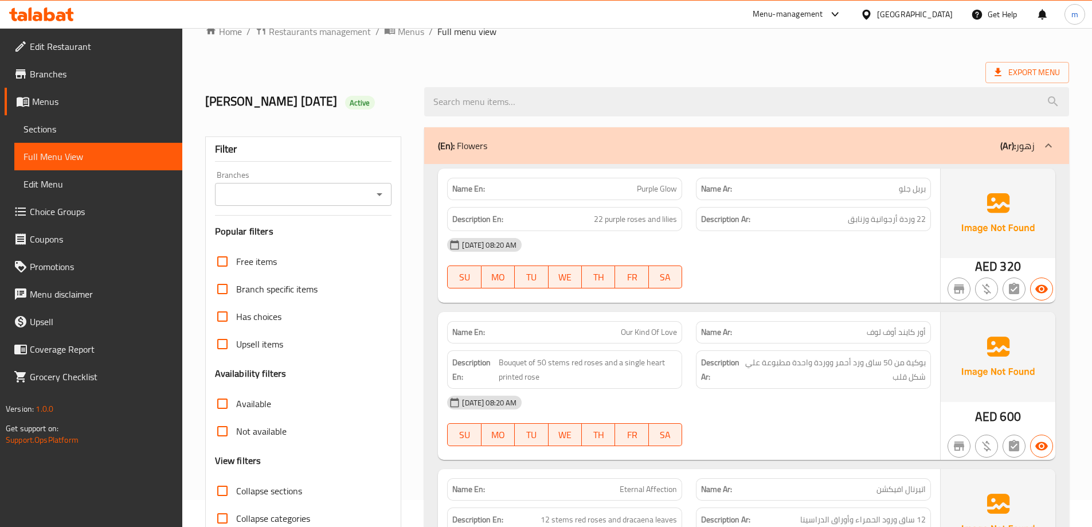
scroll to position [0, 0]
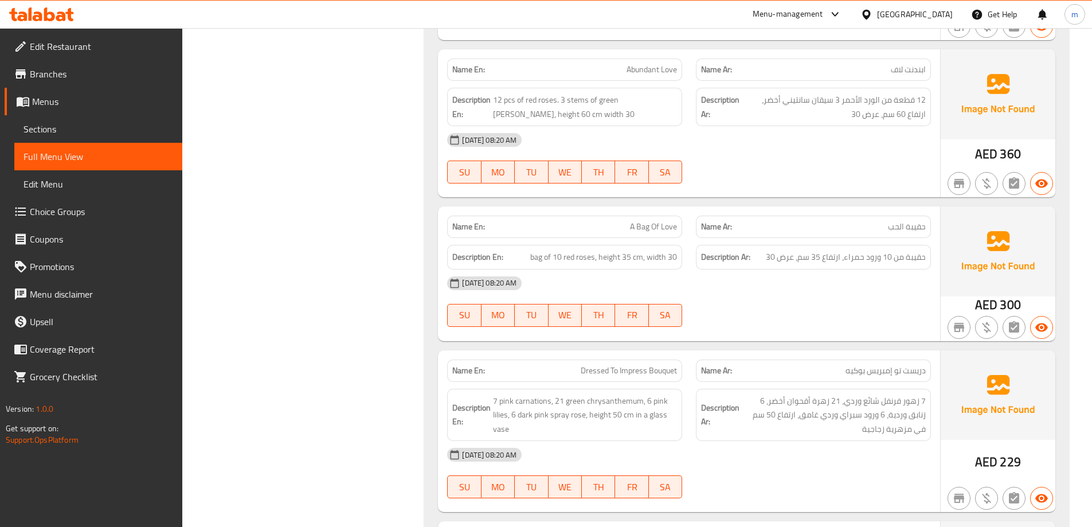
drag, startPoint x: 394, startPoint y: 450, endPoint x: 442, endPoint y: 549, distance: 109.9
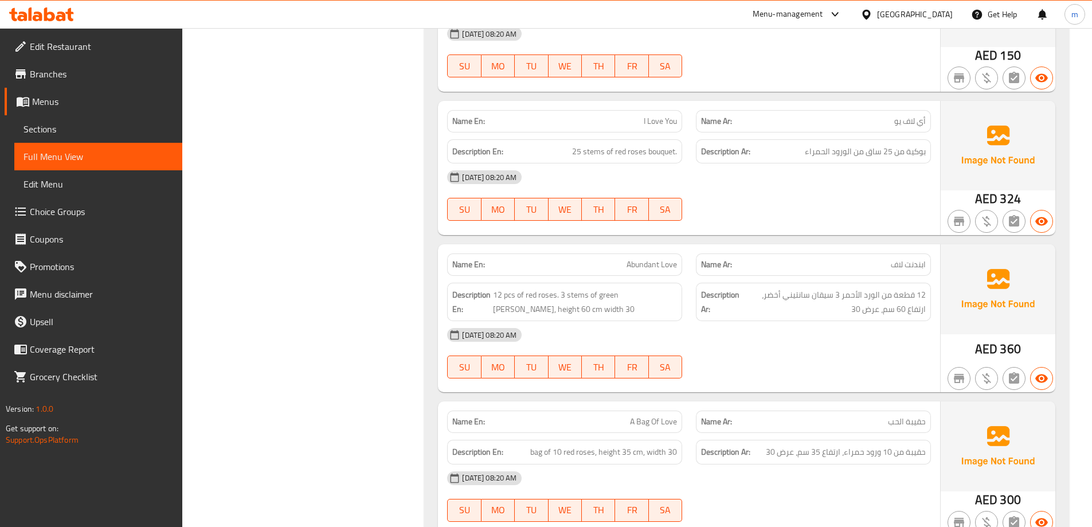
scroll to position [807, 0]
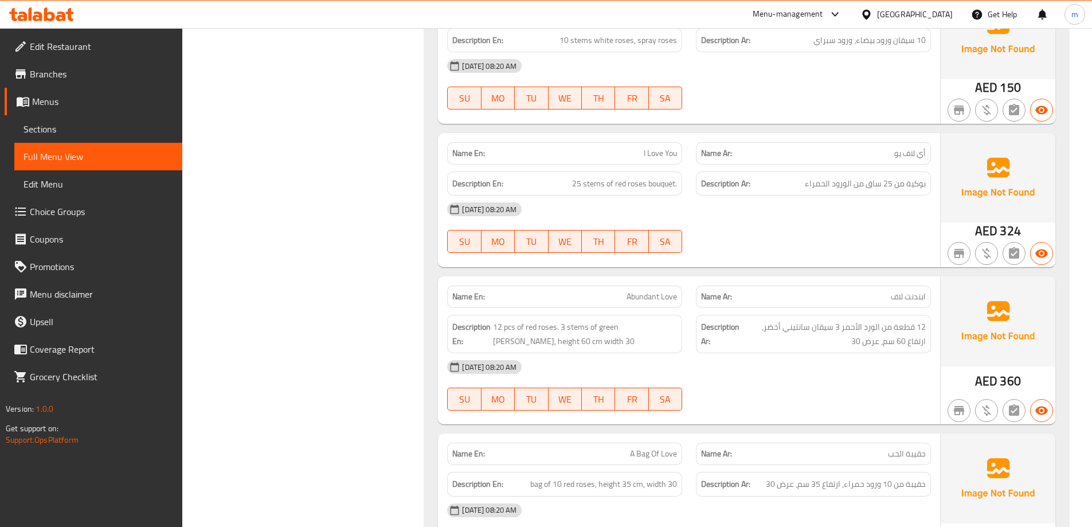
click at [315, 258] on div "Filter Branches Branches Popular filters Free items Branch specific items Has c…" at bounding box center [307, 126] width 219 height 1572
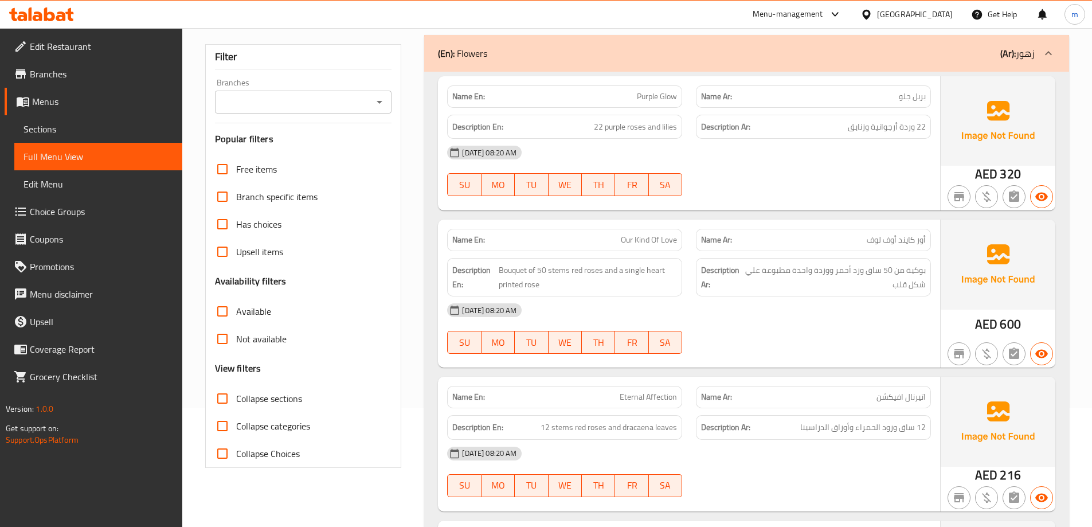
scroll to position [0, 0]
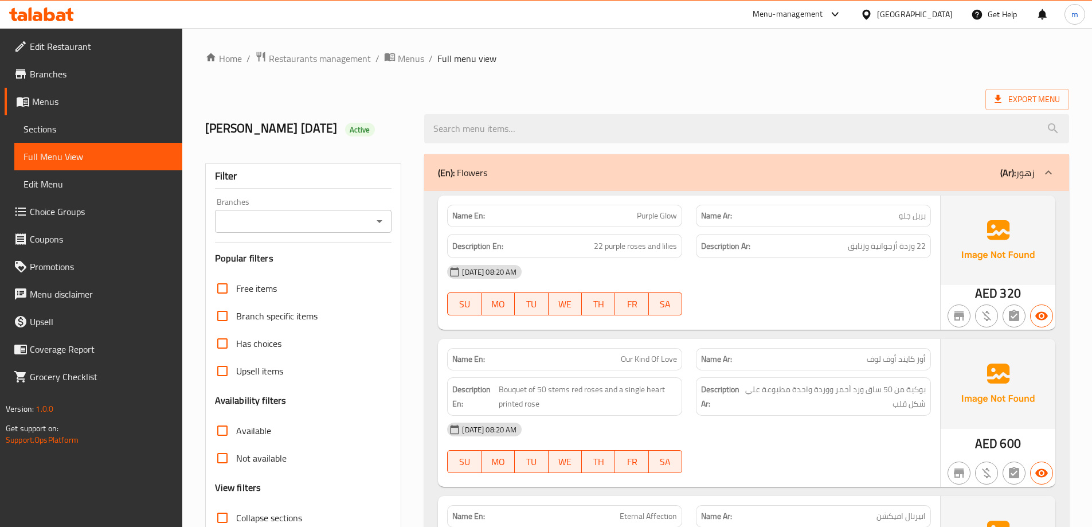
drag, startPoint x: 699, startPoint y: 71, endPoint x: 707, endPoint y: 74, distance: 8.0
drag, startPoint x: 386, startPoint y: 416, endPoint x: 413, endPoint y: 116, distance: 301.5
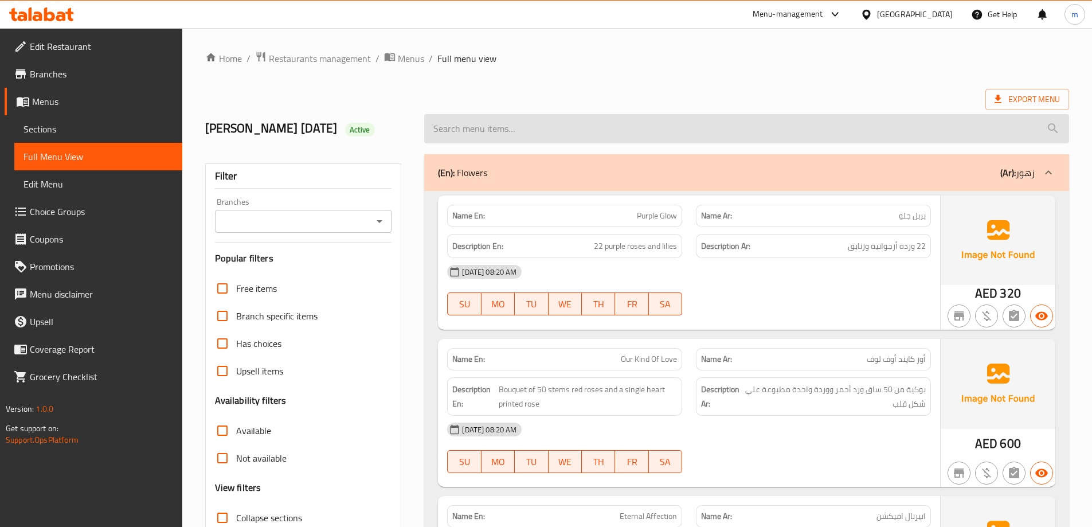
click at [722, 132] on input "search" at bounding box center [746, 128] width 645 height 29
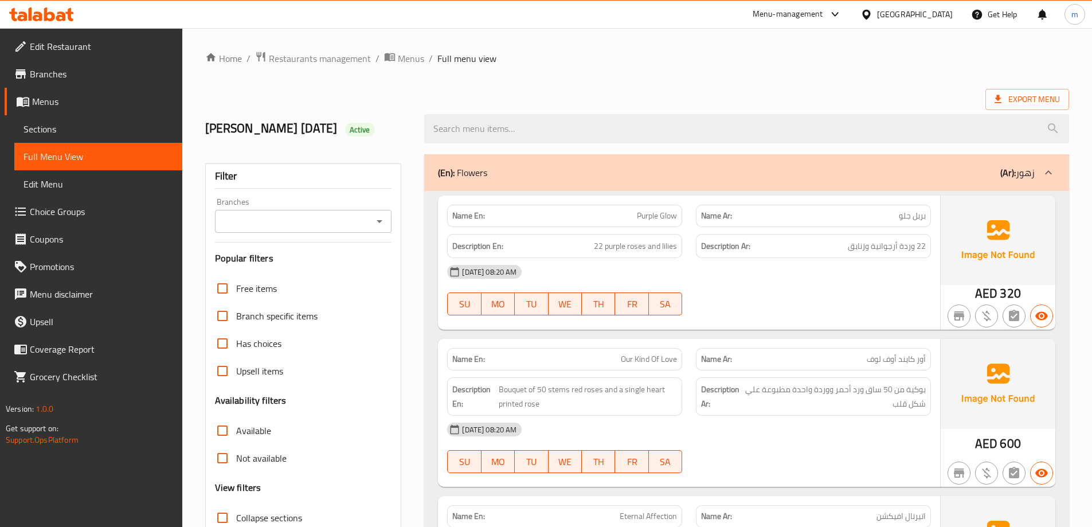
click at [80, 181] on span "Edit Menu" at bounding box center [98, 184] width 150 height 14
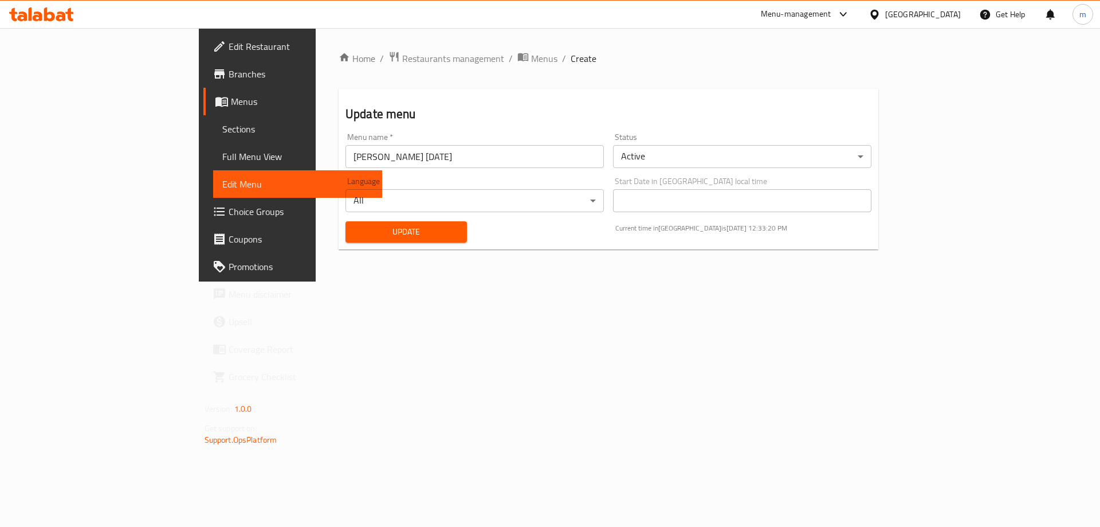
click at [722, 161] on body "​ Menu-management [GEOGRAPHIC_DATA] Get Help m Edit Restaurant Branches Menus S…" at bounding box center [550, 277] width 1100 height 499
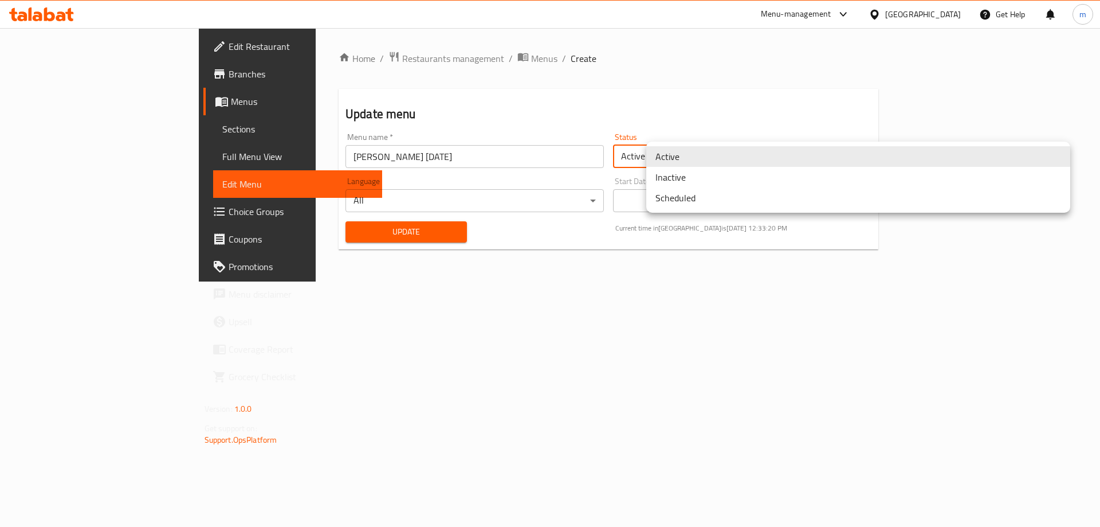
click at [722, 158] on li "Active" at bounding box center [858, 156] width 424 height 21
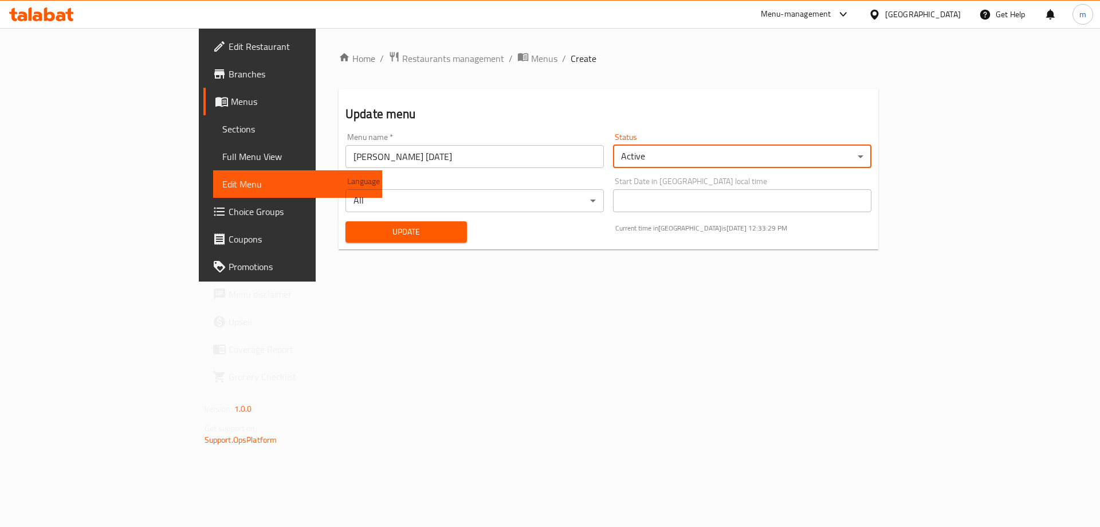
click at [222, 158] on span "Full Menu View" at bounding box center [297, 157] width 151 height 14
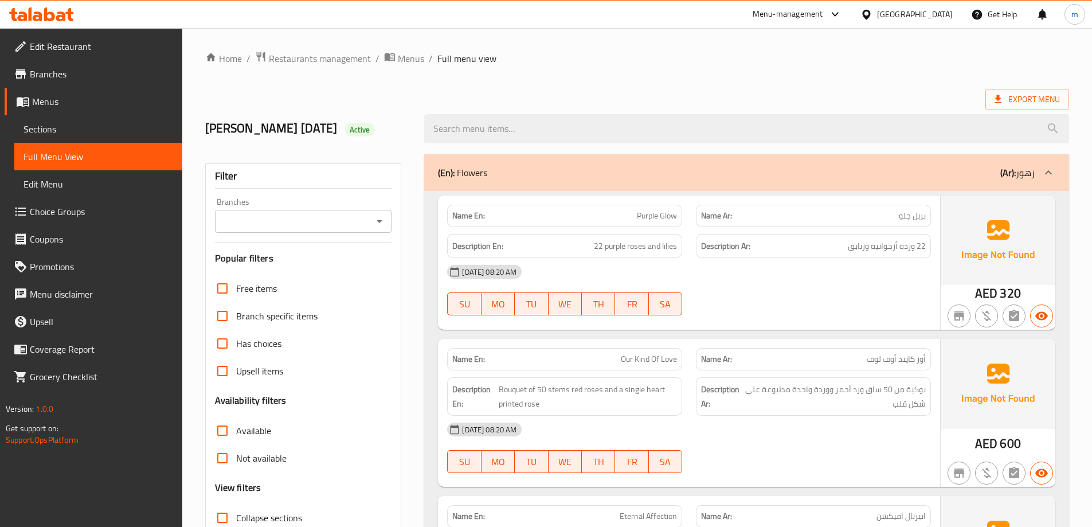
click at [89, 184] on span "Edit Menu" at bounding box center [98, 184] width 150 height 14
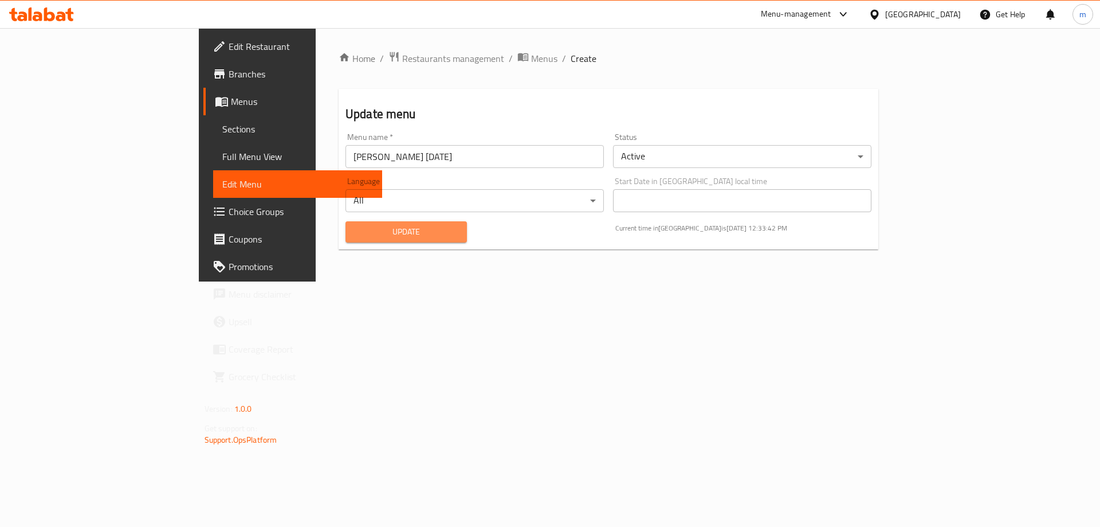
click at [355, 237] on span "Update" at bounding box center [406, 232] width 103 height 14
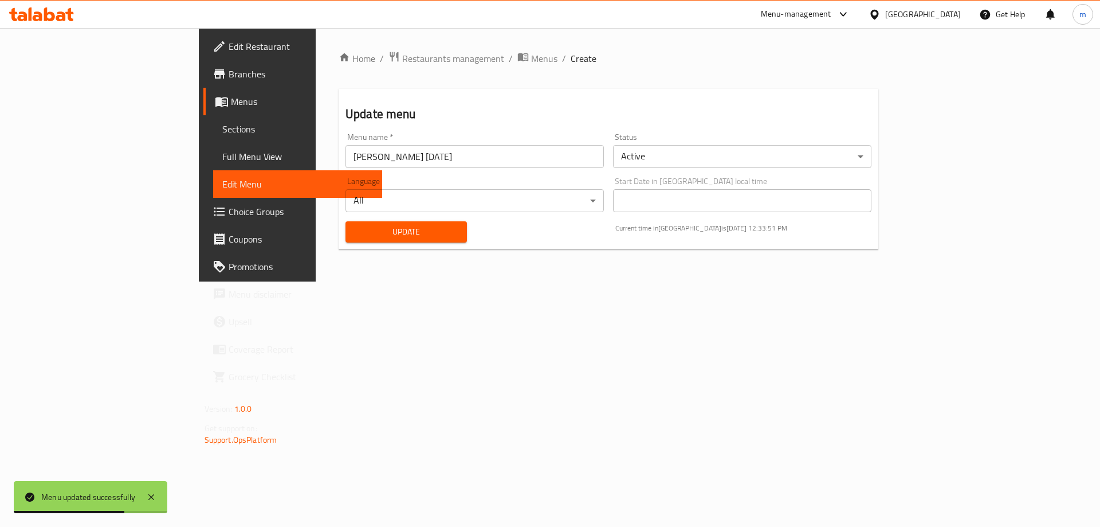
click at [231, 103] on span "Menus" at bounding box center [302, 102] width 143 height 14
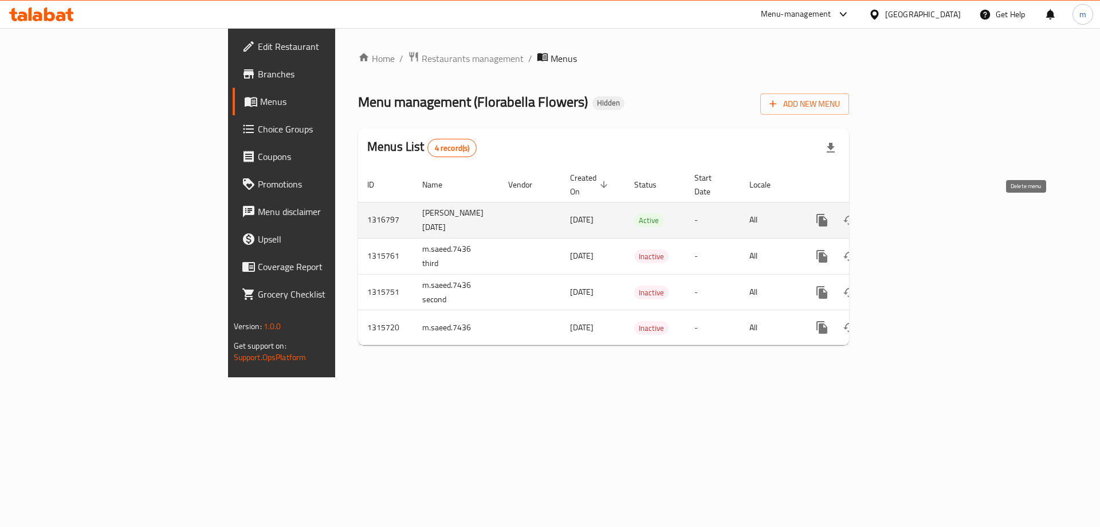
click at [884, 214] on icon "enhanced table" at bounding box center [877, 220] width 14 height 14
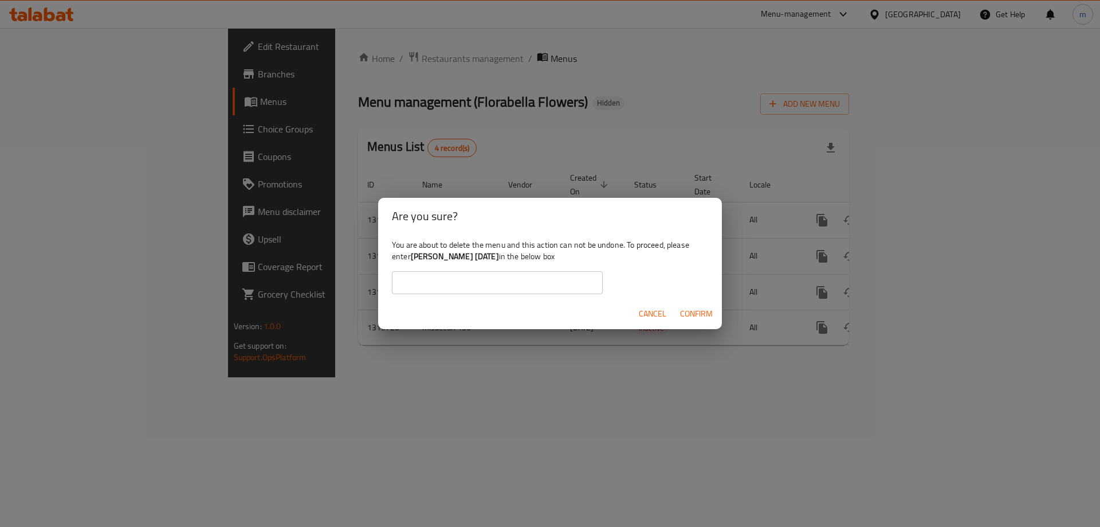
click at [696, 313] on span "Confirm" at bounding box center [696, 314] width 33 height 14
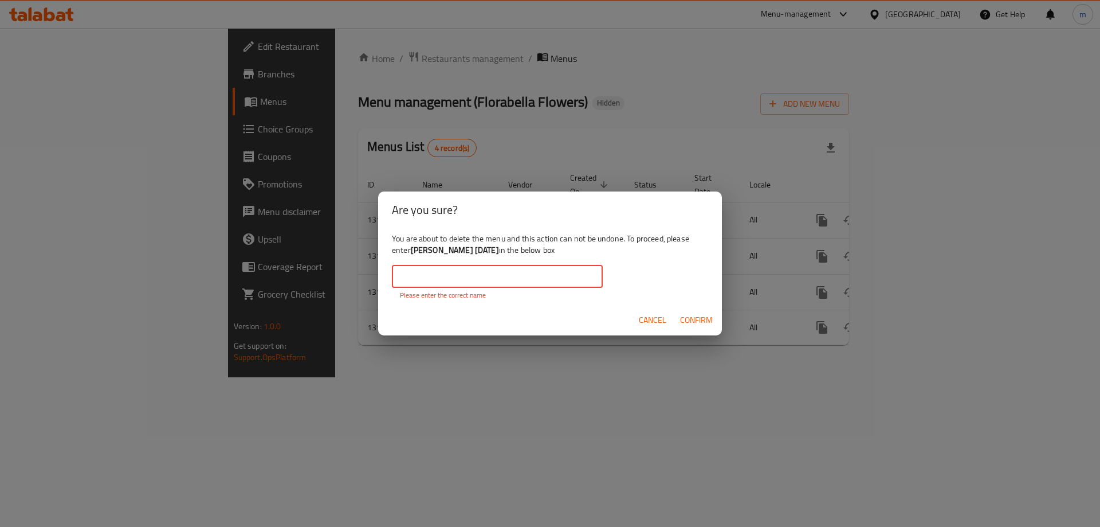
click at [528, 272] on input "text" at bounding box center [497, 276] width 211 height 23
click at [653, 240] on div "You are about to delete the menu and this action can not be undone. To proceed,…" at bounding box center [550, 266] width 344 height 77
click at [419, 252] on b "[PERSON_NAME] [DATE]" at bounding box center [455, 249] width 88 height 15
drag, startPoint x: 419, startPoint y: 252, endPoint x: 517, endPoint y: 253, distance: 98.0
click at [499, 253] on b "[PERSON_NAME] [DATE]" at bounding box center [455, 249] width 88 height 15
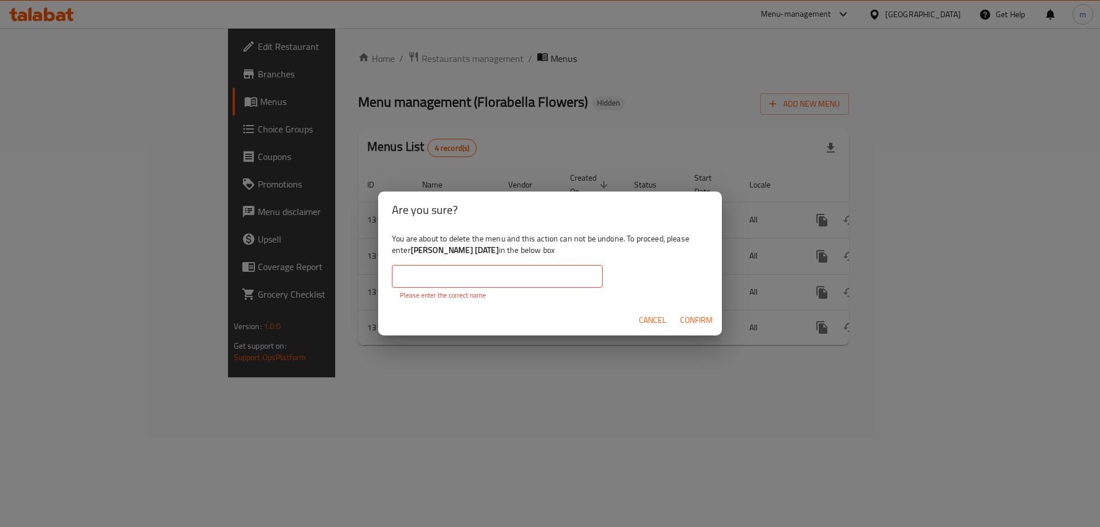
copy b "[PERSON_NAME] [DATE]"
click at [511, 264] on div "You are about to delete the menu and this action can not be undone. To proceed,…" at bounding box center [550, 266] width 344 height 77
click at [509, 275] on input "text" at bounding box center [497, 276] width 211 height 23
paste input "[PERSON_NAME] [DATE]"
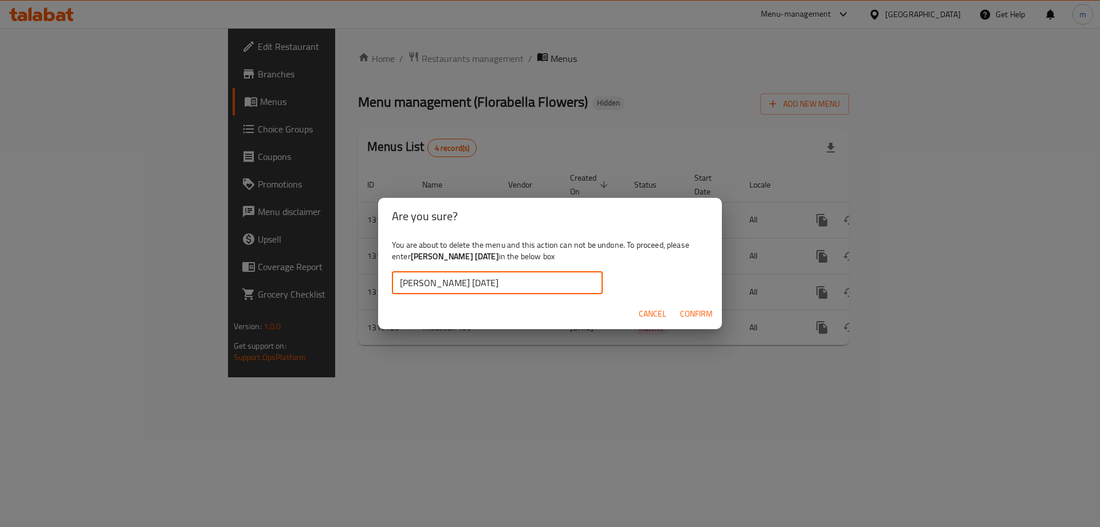
type input "[PERSON_NAME] [DATE]"
click at [702, 316] on span "Confirm" at bounding box center [696, 314] width 33 height 14
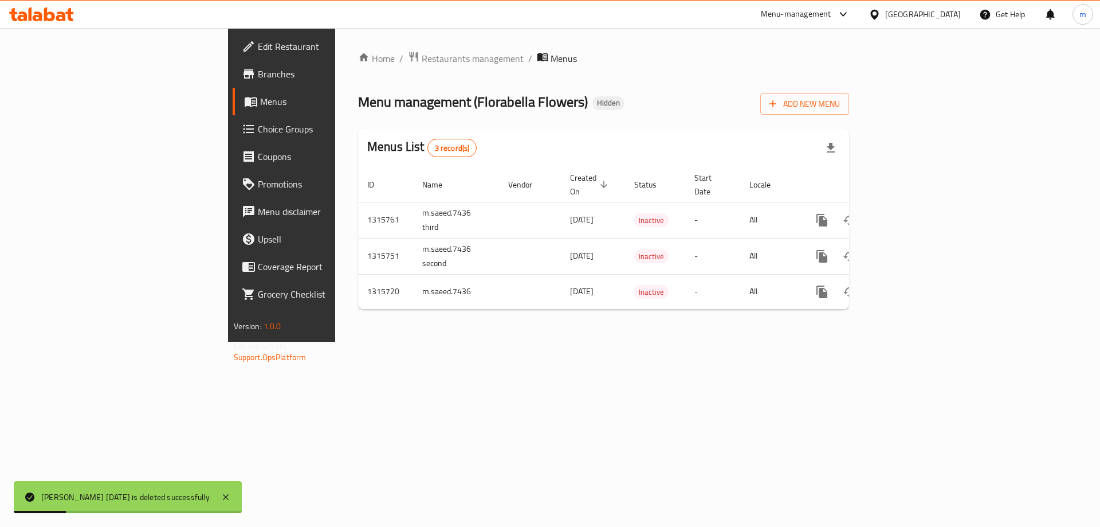
click at [260, 106] on span "Menus" at bounding box center [331, 102] width 143 height 14
click at [840, 97] on span "Add New Menu" at bounding box center [805, 104] width 70 height 14
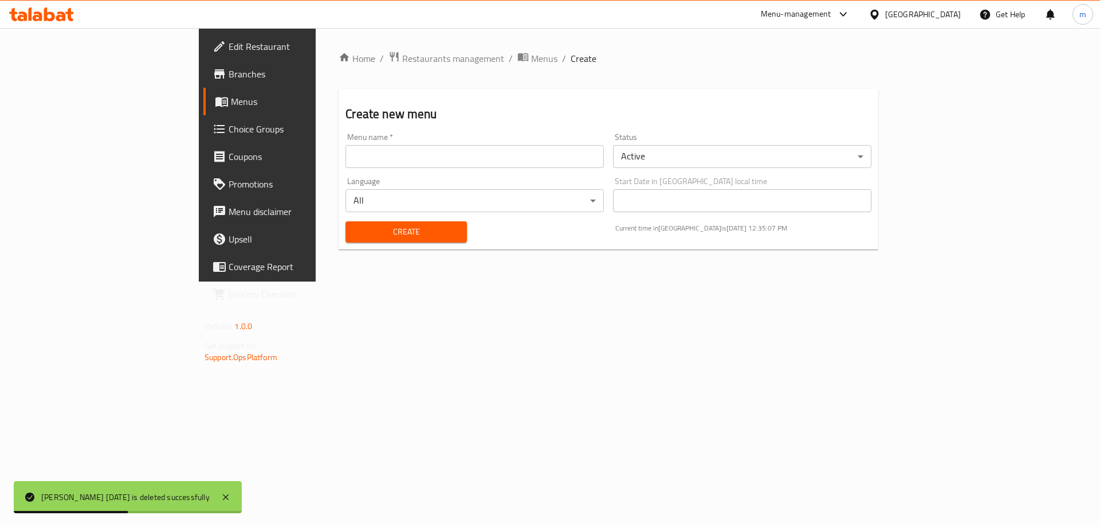
click at [472, 154] on input "text" at bounding box center [475, 156] width 258 height 23
paste input "[PERSON_NAME] [DATE]"
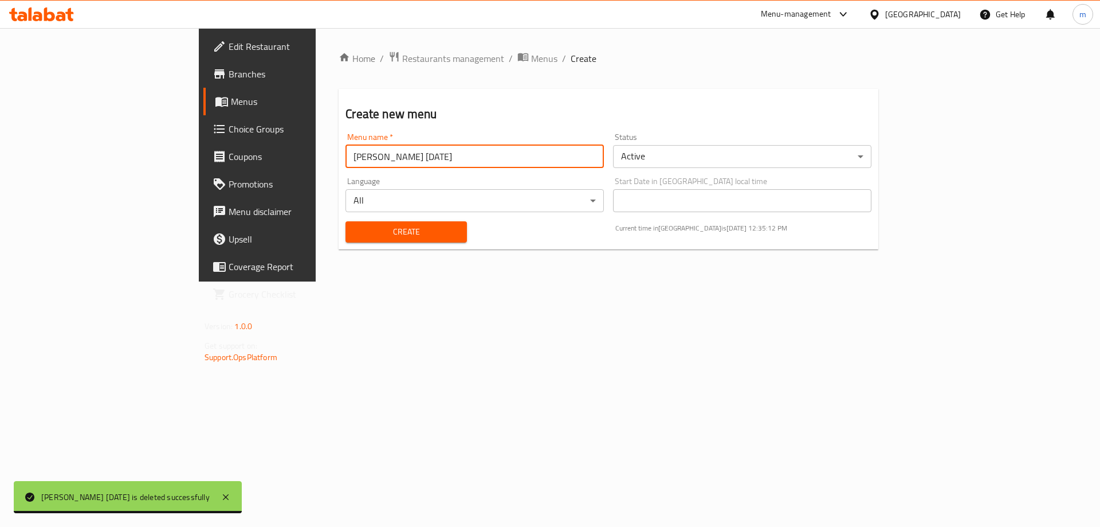
type input "[PERSON_NAME] [DATE]"
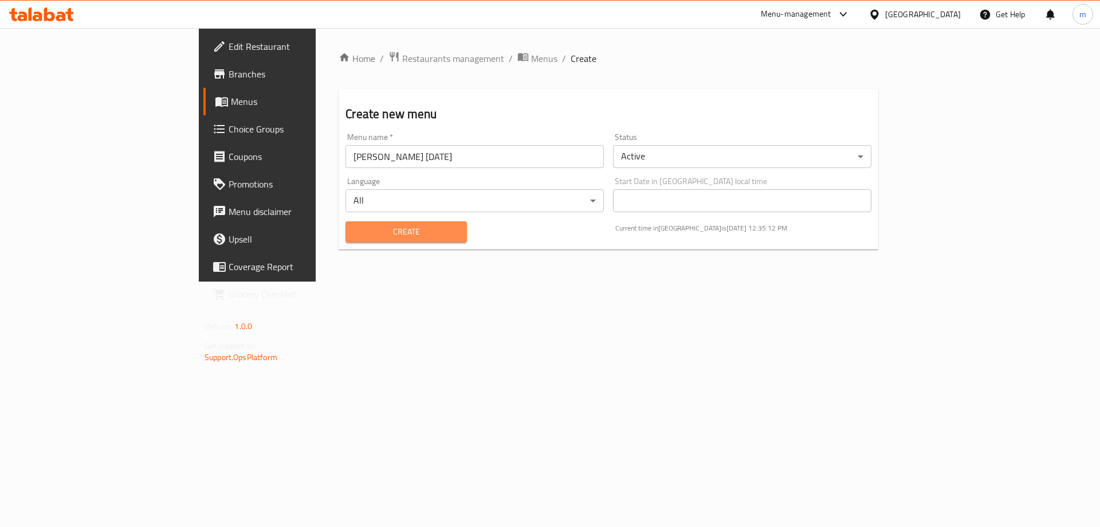
click at [387, 229] on span "Create" at bounding box center [406, 232] width 103 height 14
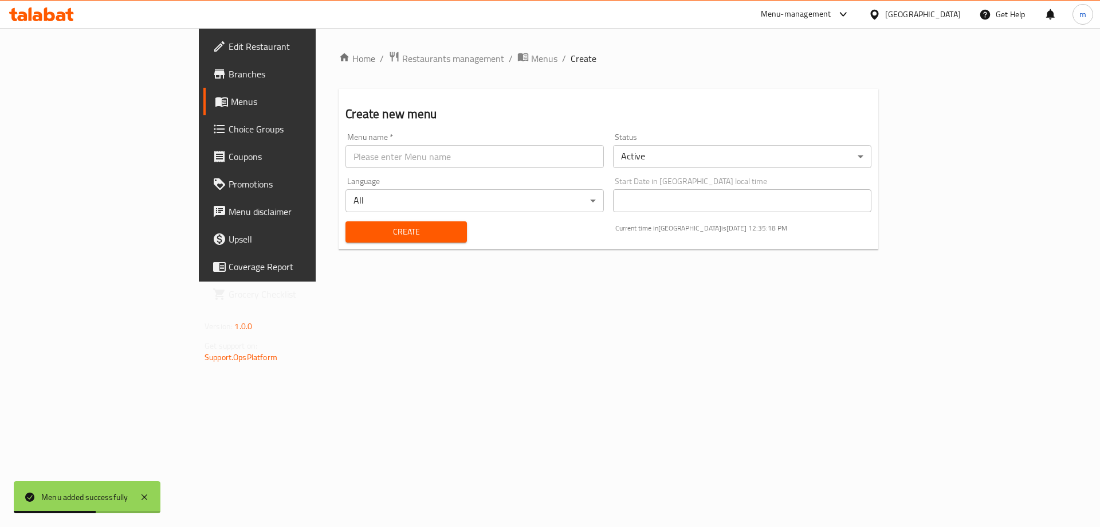
click at [203, 110] on link "Menus" at bounding box center [292, 102] width 179 height 28
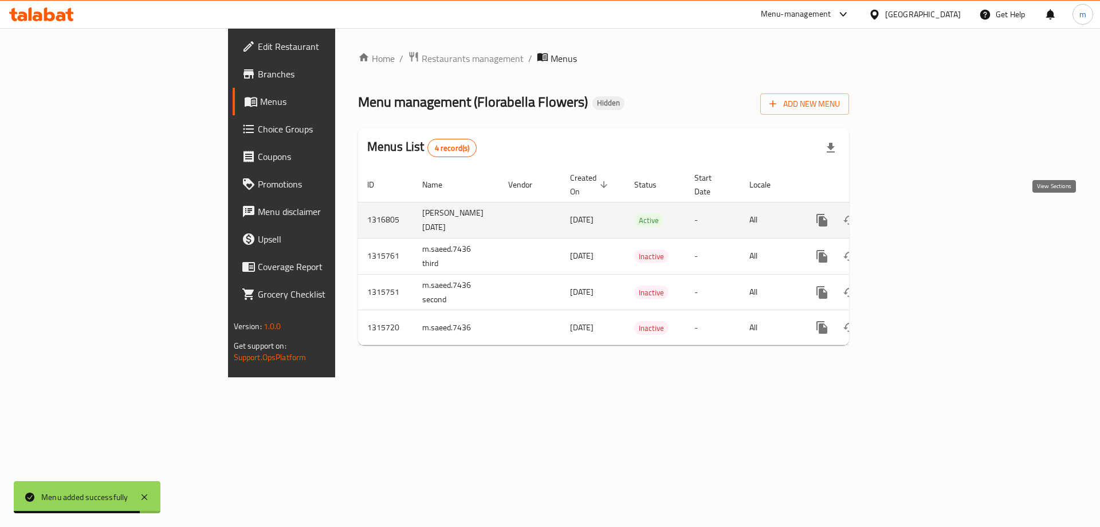
click at [912, 213] on icon "enhanced table" at bounding box center [905, 220] width 14 height 14
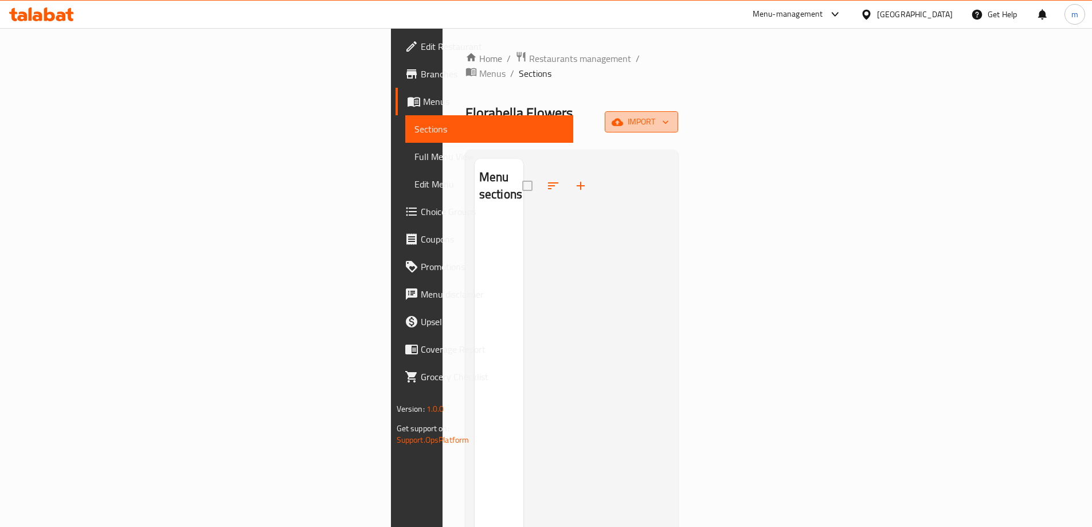
click at [669, 115] on span "import" at bounding box center [641, 122] width 55 height 14
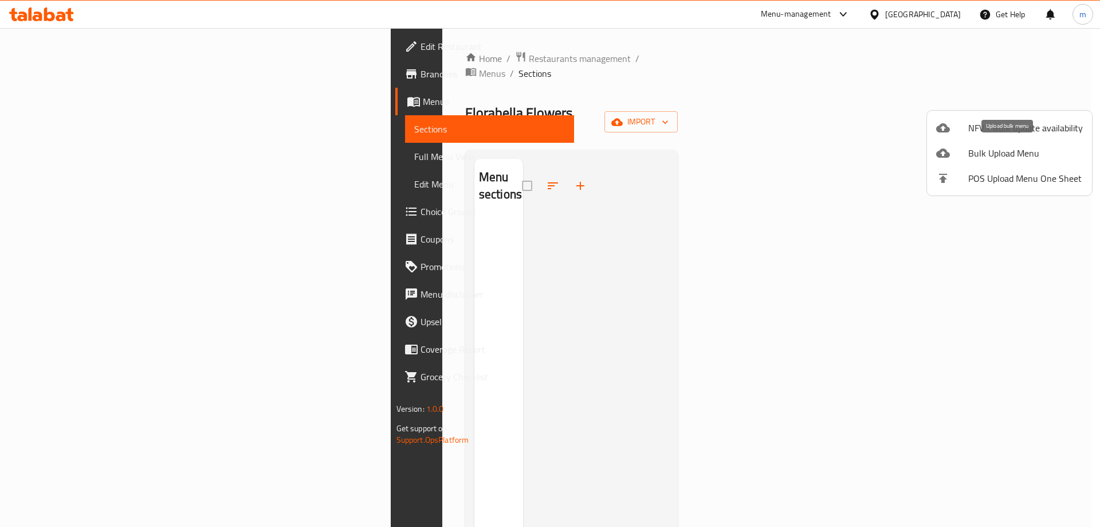
click at [990, 151] on span "Bulk Upload Menu" at bounding box center [1025, 153] width 115 height 14
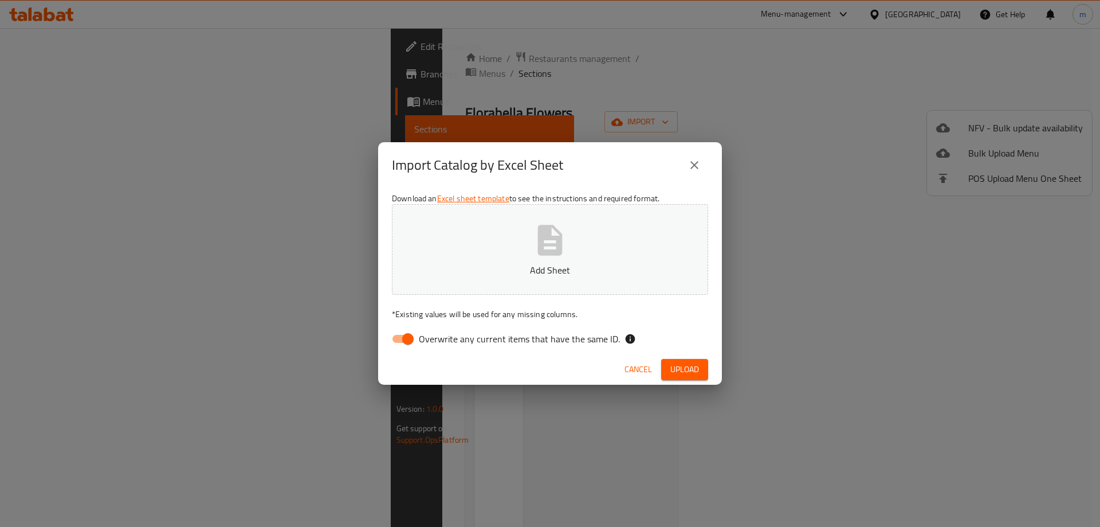
click at [414, 335] on input "Overwrite any current items that have the same ID." at bounding box center [407, 339] width 65 height 22
checkbox input "false"
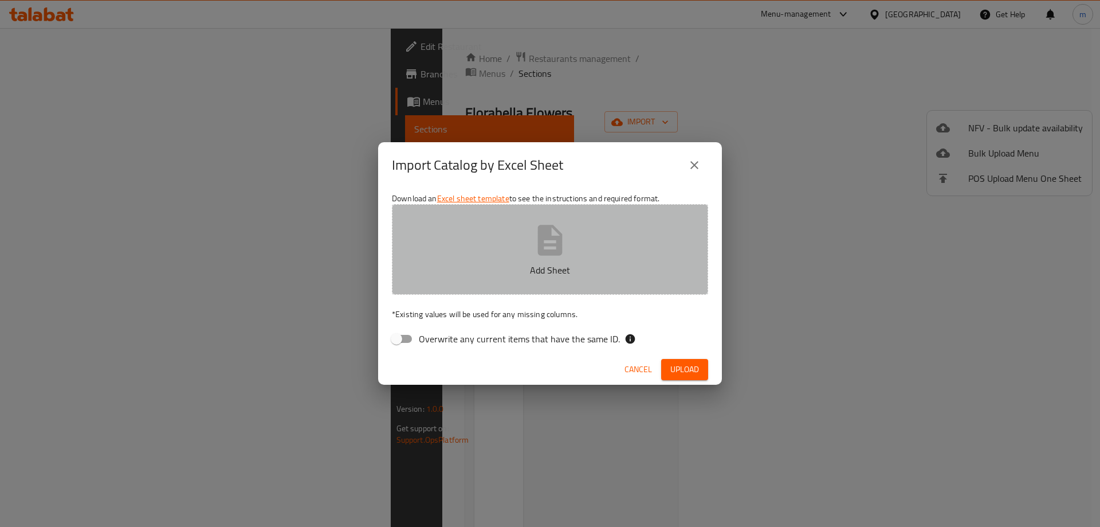
click at [473, 269] on p "Add Sheet" at bounding box center [550, 270] width 281 height 14
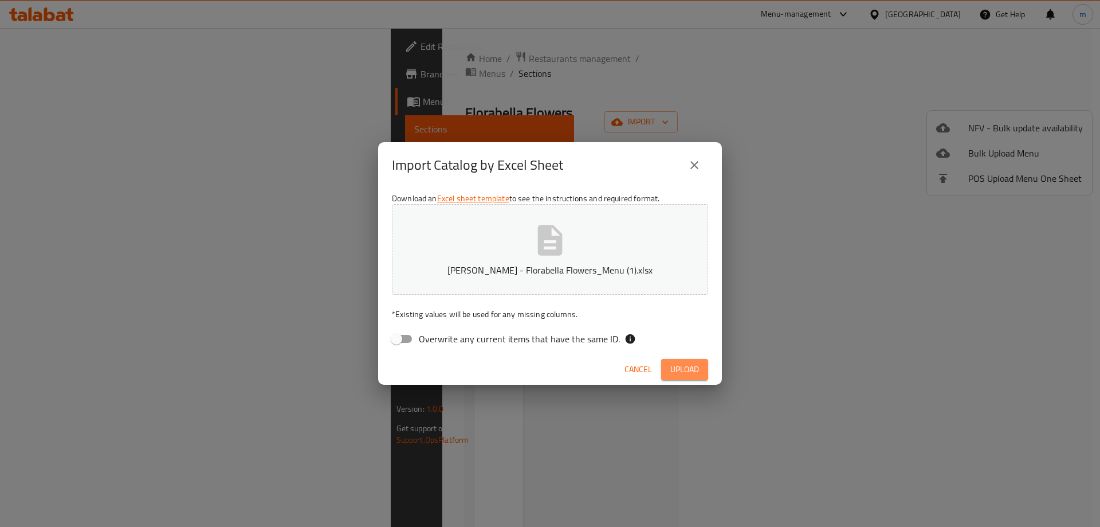
click at [701, 368] on button "Upload" at bounding box center [684, 369] width 47 height 21
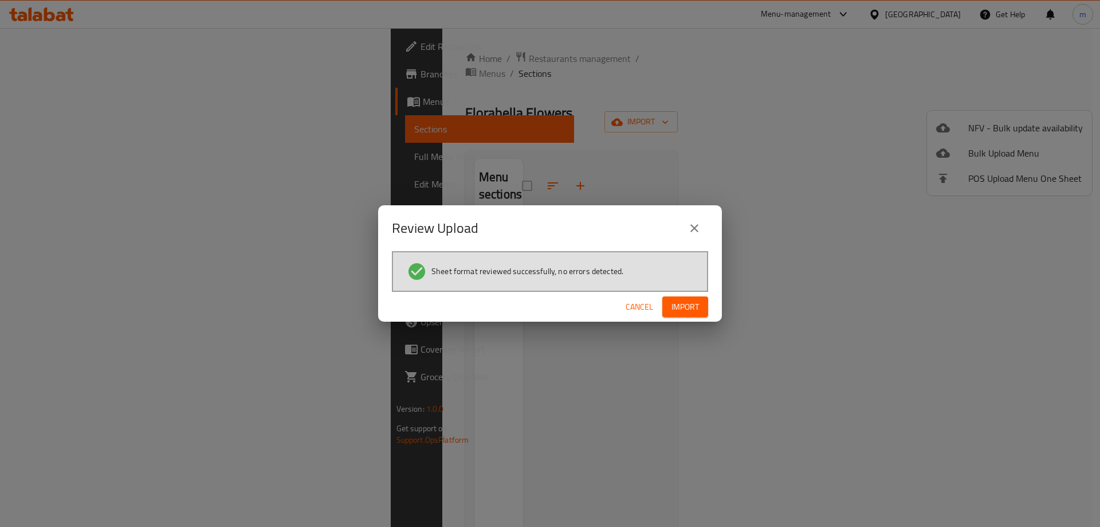
click at [691, 308] on span "Import" at bounding box center [686, 307] width 28 height 14
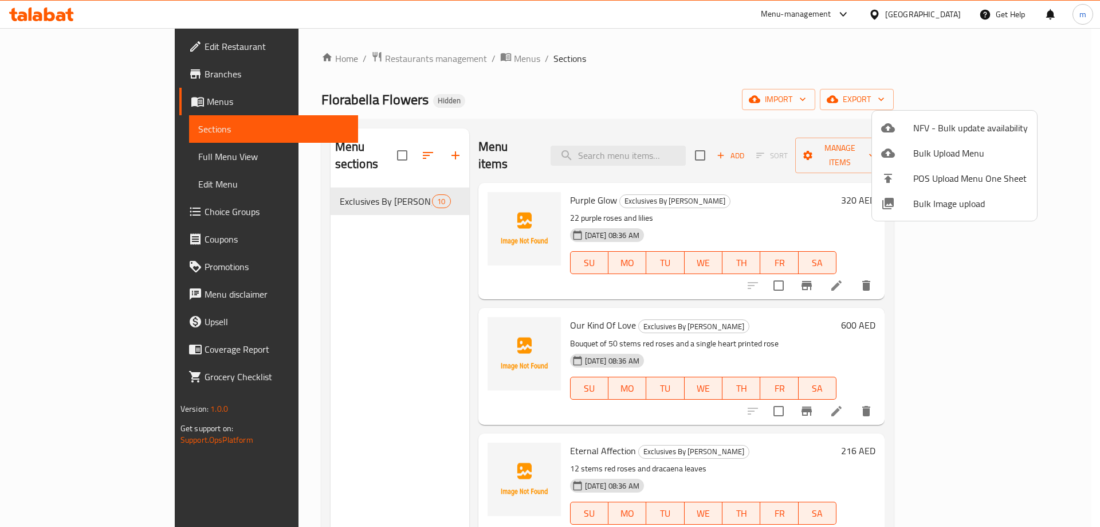
click at [326, 300] on div at bounding box center [550, 263] width 1100 height 527
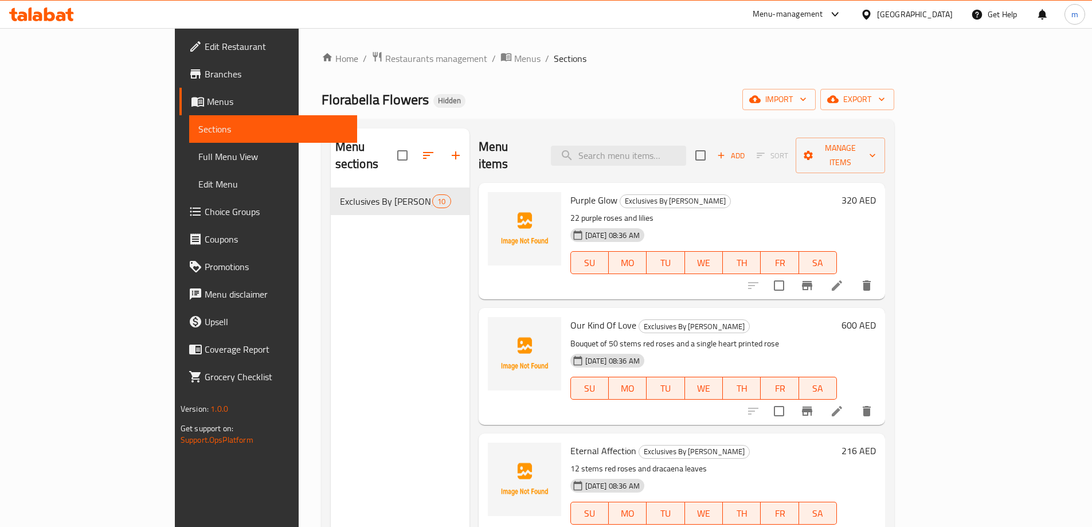
click at [198, 159] on span "Full Menu View" at bounding box center [273, 157] width 150 height 14
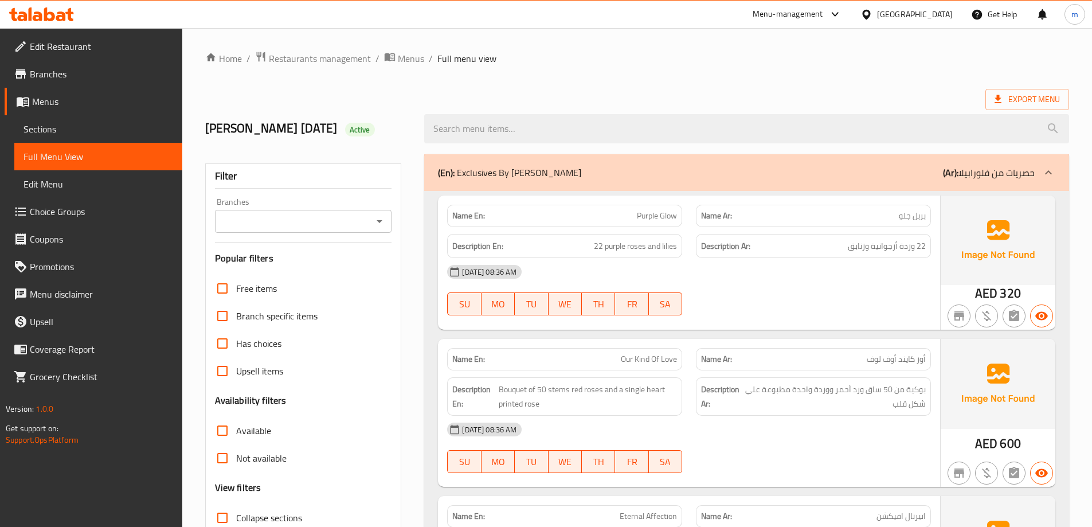
drag, startPoint x: 879, startPoint y: 469, endPoint x: 999, endPoint y: 11, distance: 473.8
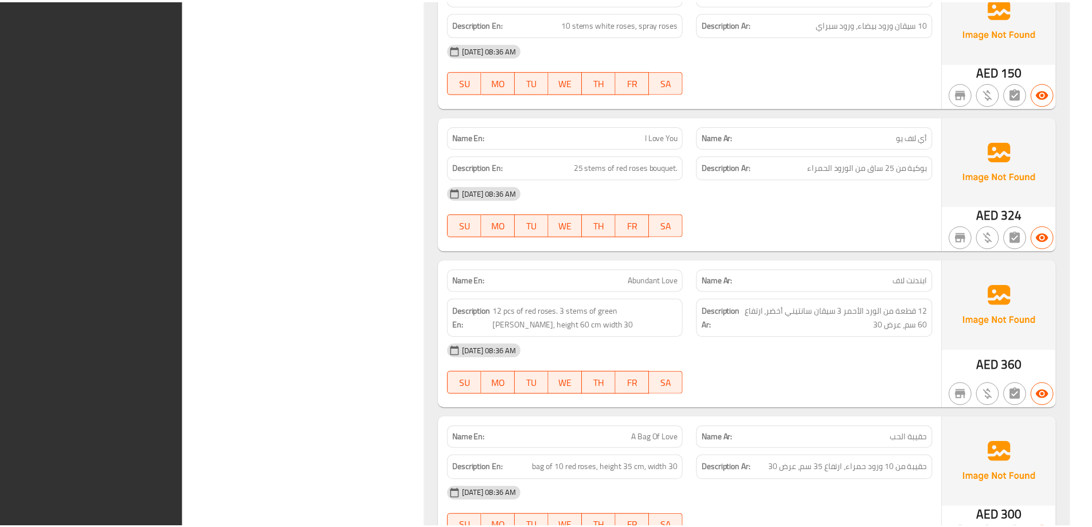
scroll to position [1208, 0]
